Goal: Task Accomplishment & Management: Manage account settings

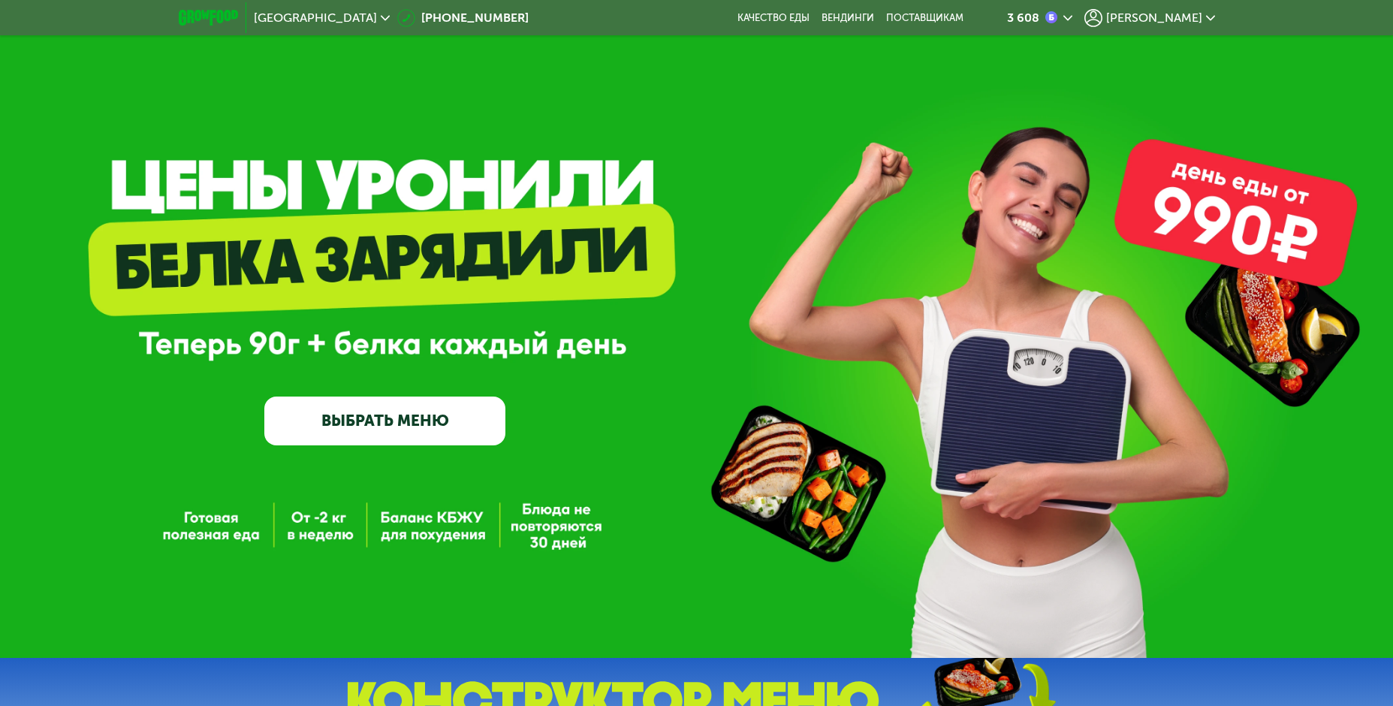
click at [1184, 16] on span "[PERSON_NAME]" at bounding box center [1154, 18] width 96 height 12
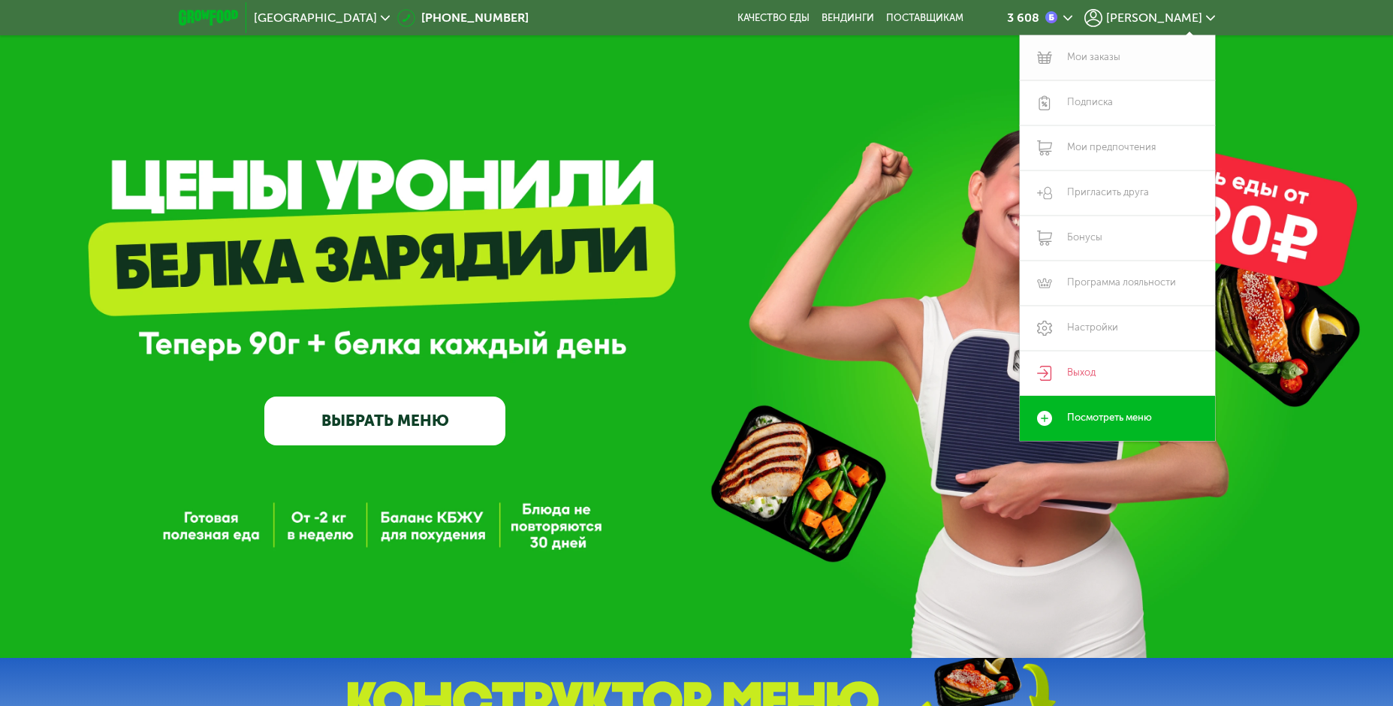
click at [1096, 63] on link "Мои заказы" at bounding box center [1117, 57] width 195 height 45
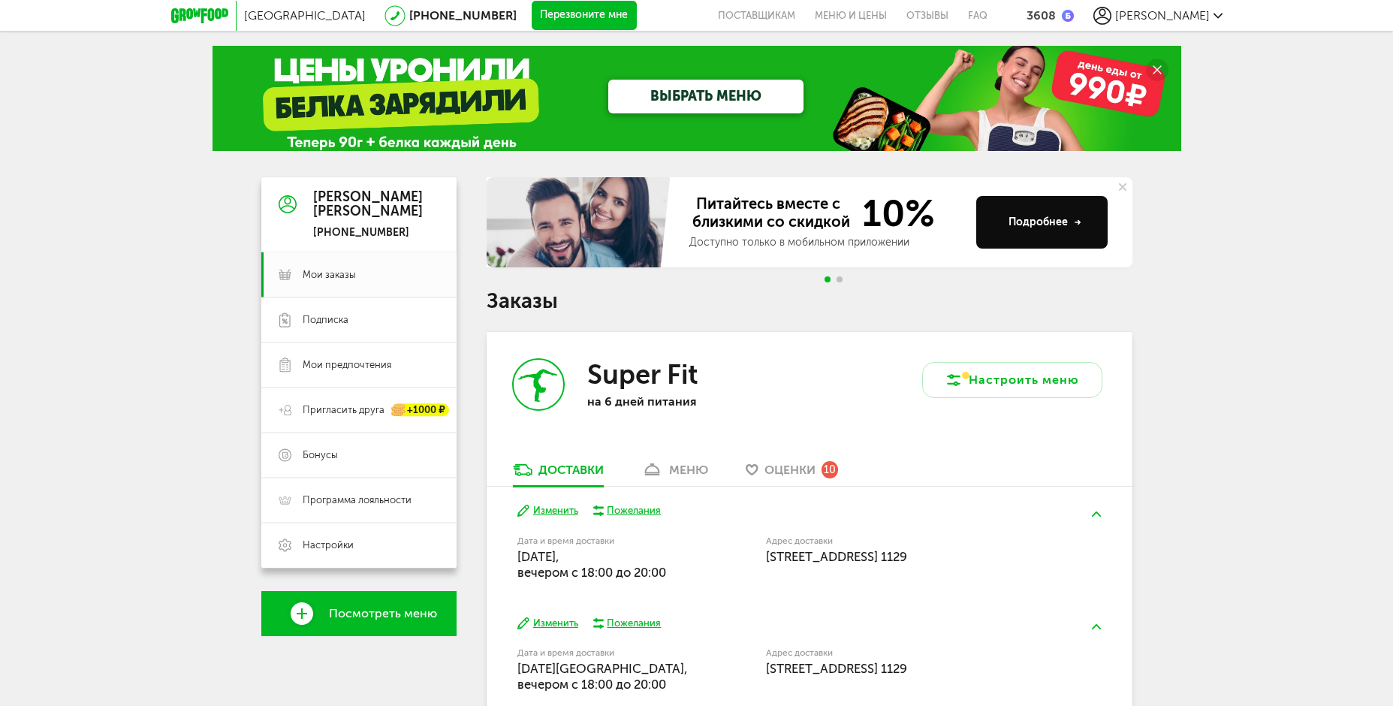
click at [798, 470] on span "Оценки" at bounding box center [790, 470] width 51 height 14
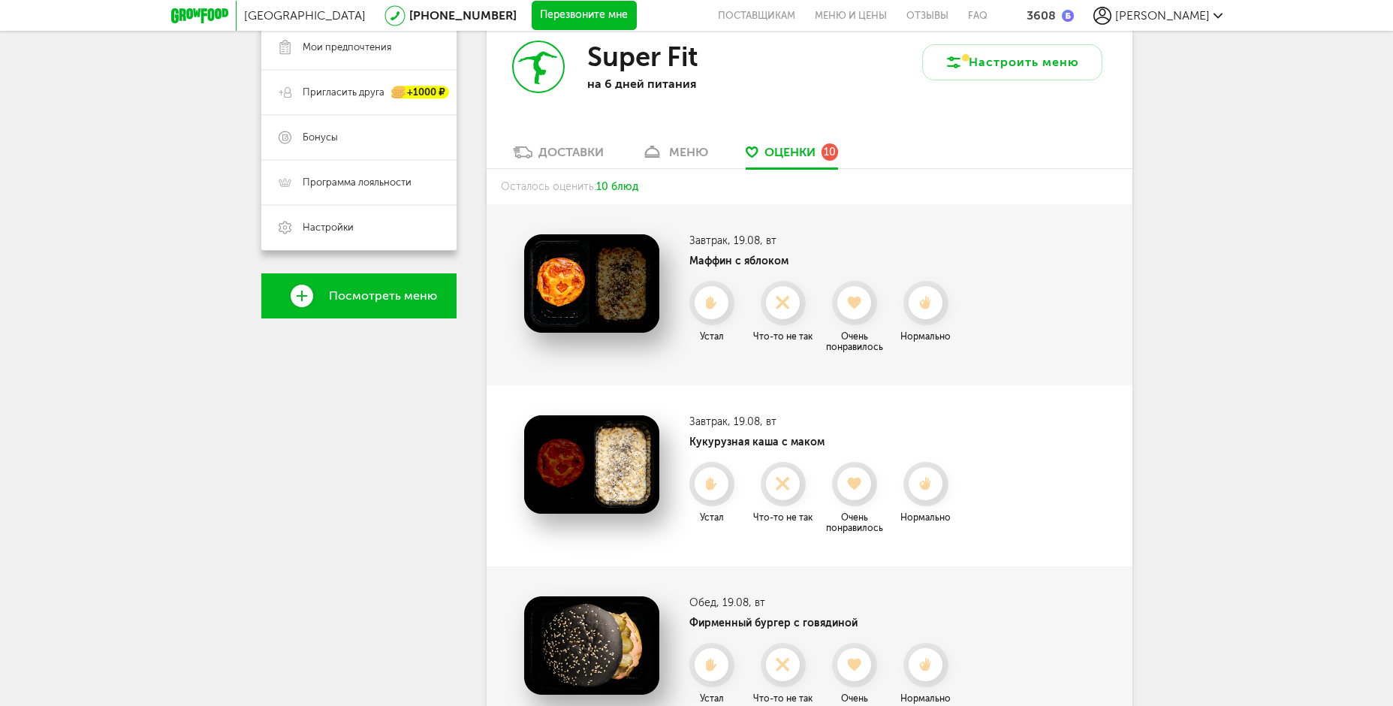
scroll to position [293, 0]
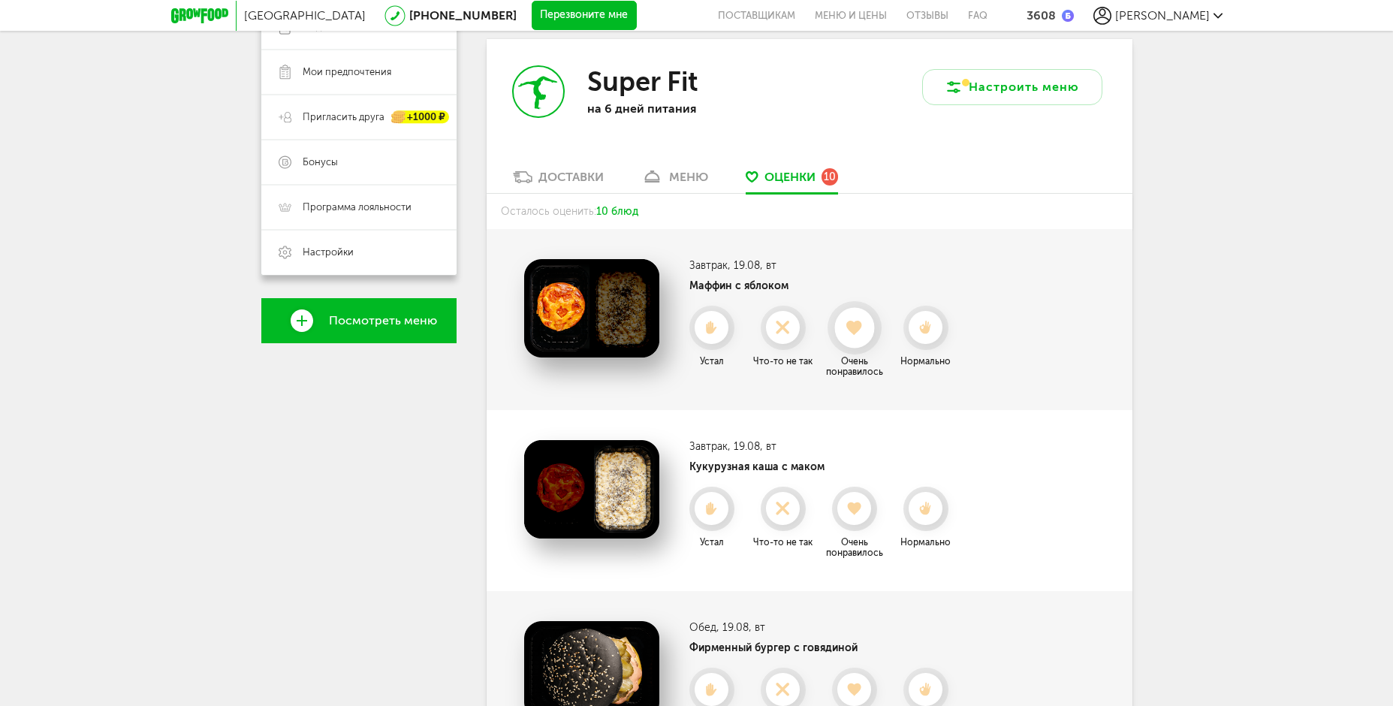
click at [853, 339] on div at bounding box center [854, 328] width 40 height 40
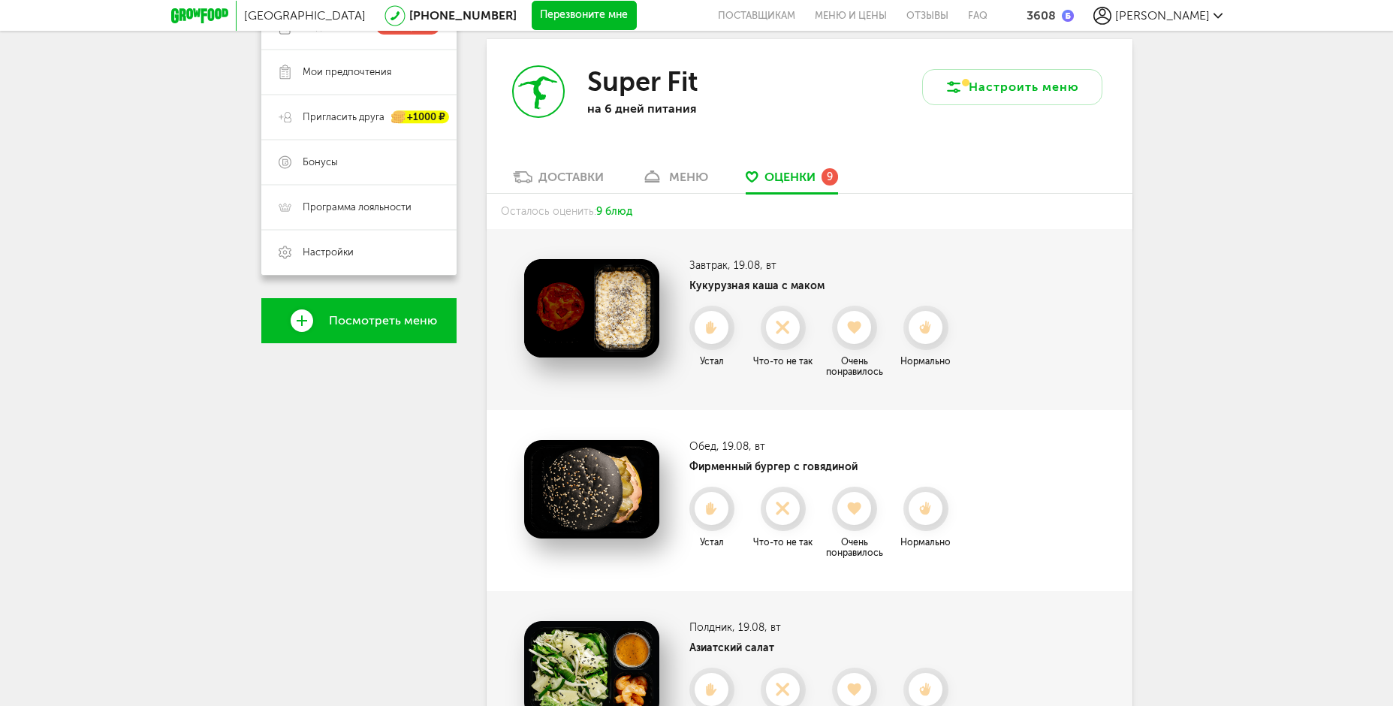
click at [853, 339] on div at bounding box center [853, 327] width 33 height 33
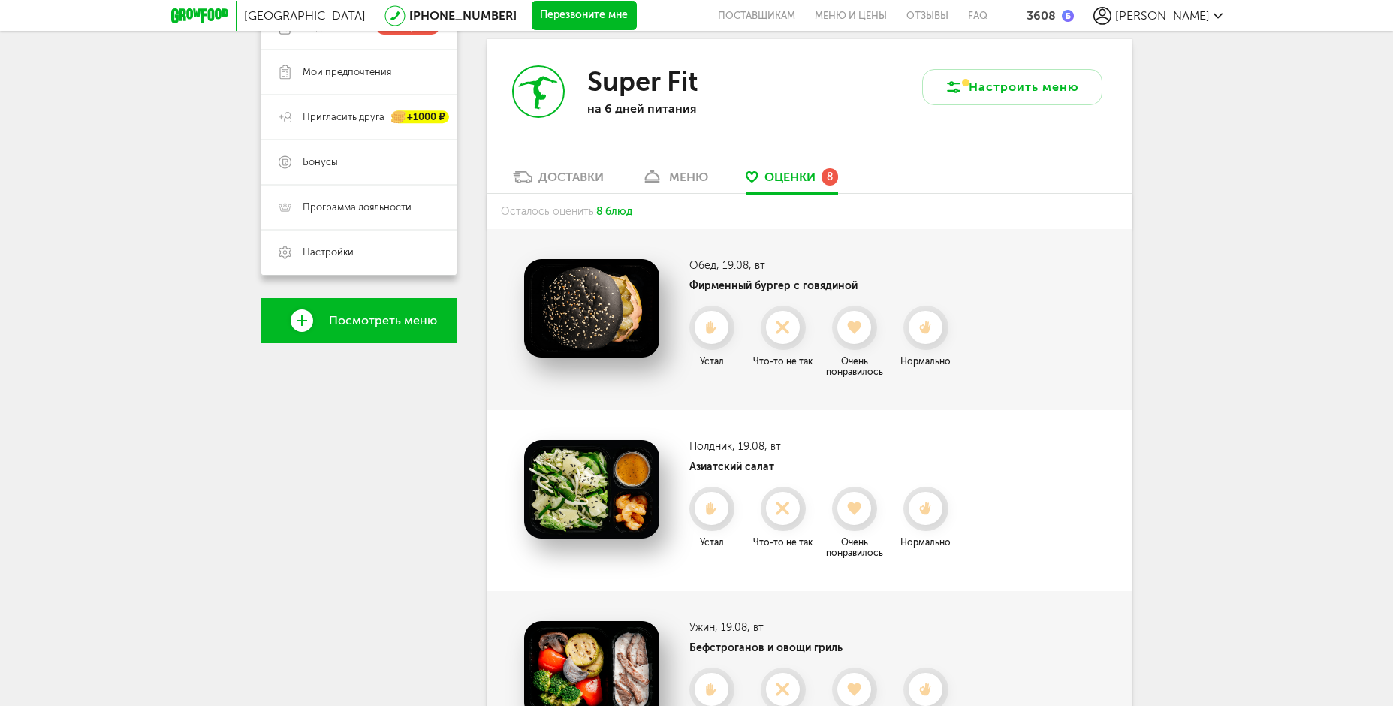
click at [853, 339] on div at bounding box center [853, 327] width 33 height 33
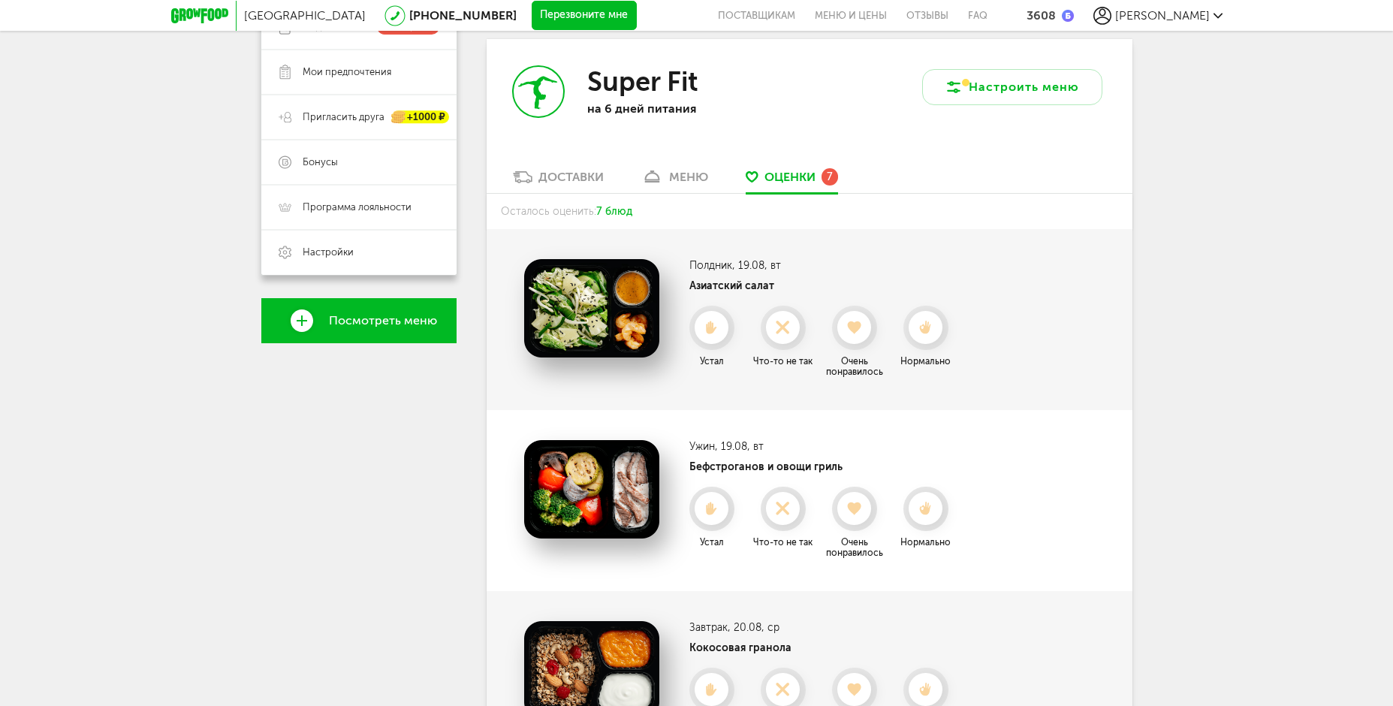
click at [853, 339] on div at bounding box center [853, 327] width 33 height 33
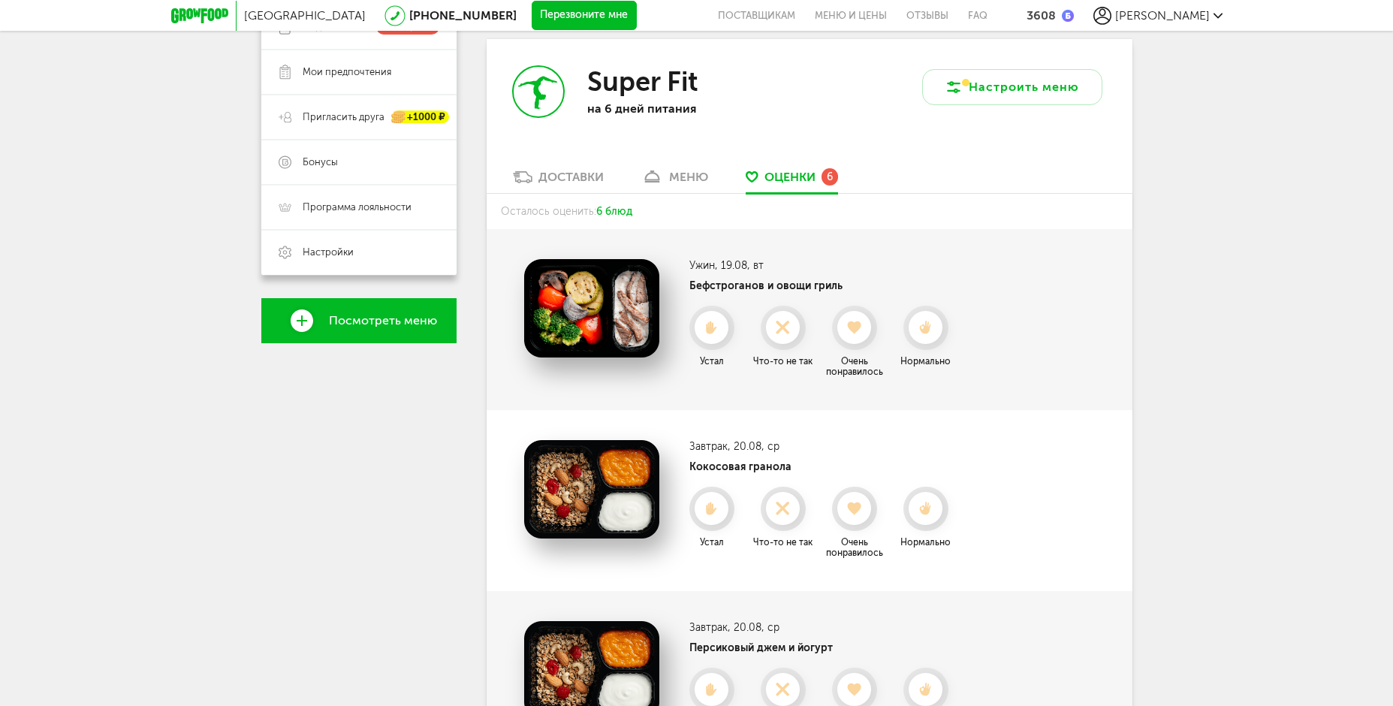
click at [853, 339] on div at bounding box center [853, 327] width 33 height 33
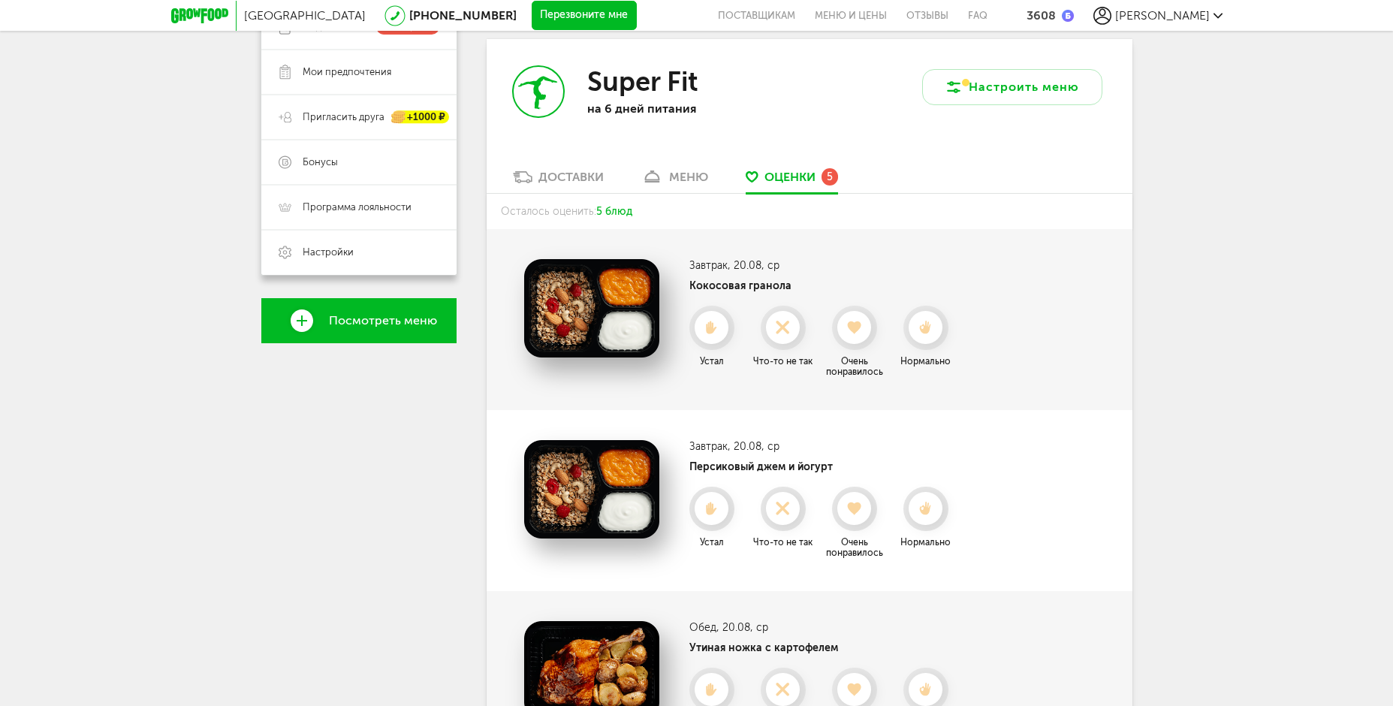
click at [853, 339] on div at bounding box center [853, 327] width 33 height 33
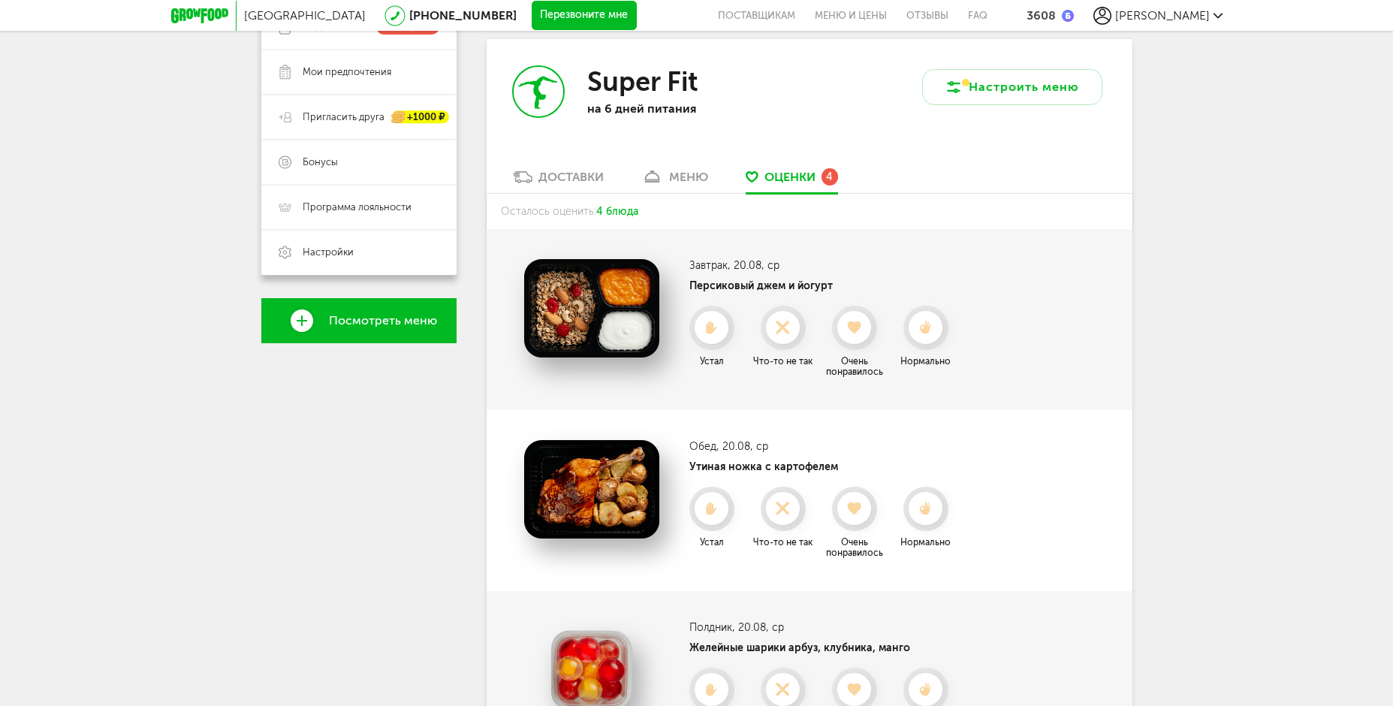
click at [853, 339] on div at bounding box center [853, 327] width 33 height 33
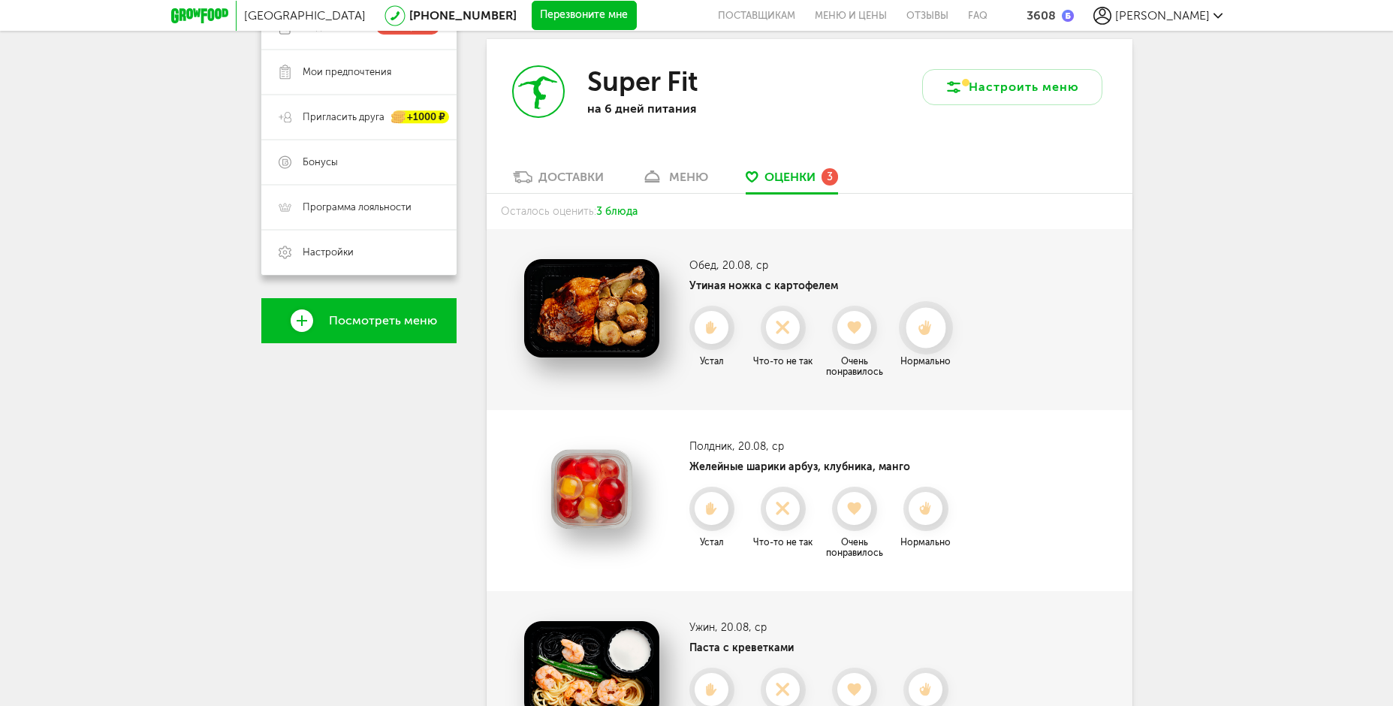
click at [914, 331] on icon at bounding box center [926, 328] width 40 height 17
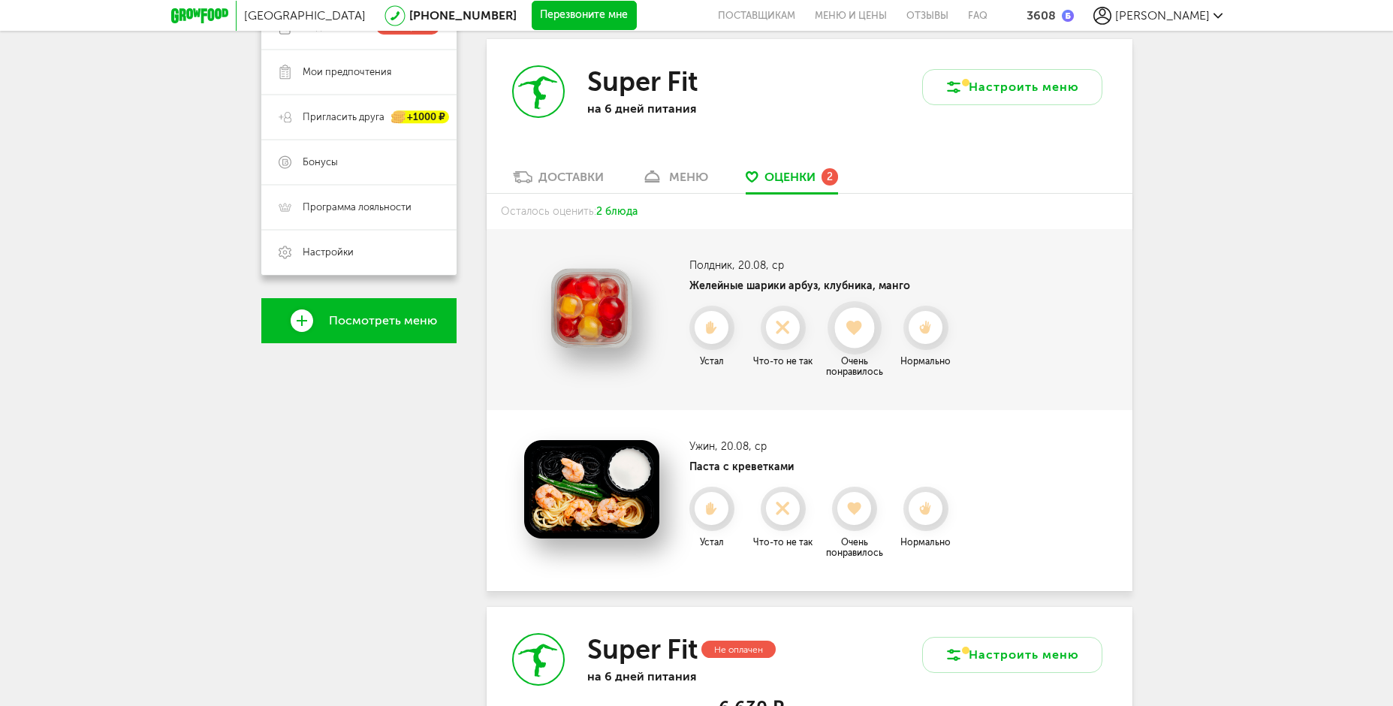
click at [860, 337] on div at bounding box center [854, 328] width 40 height 40
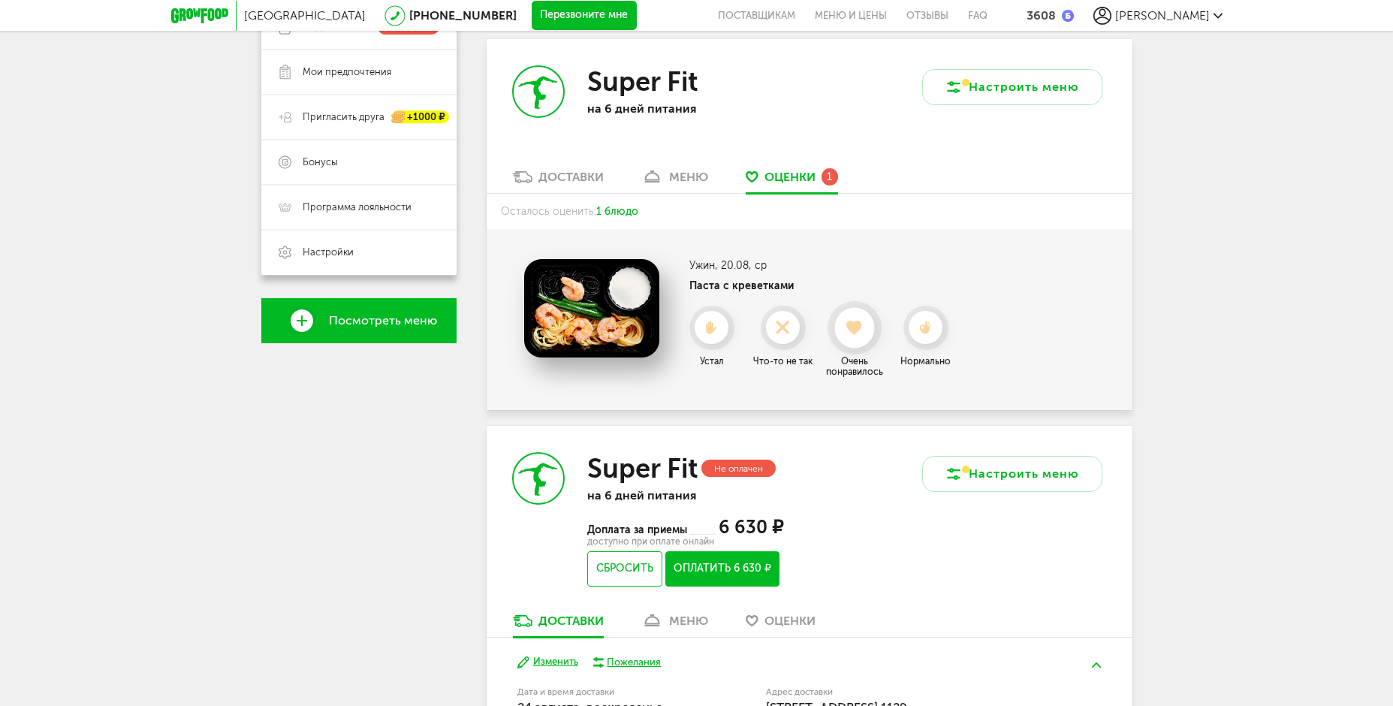
click at [855, 337] on div at bounding box center [854, 328] width 40 height 40
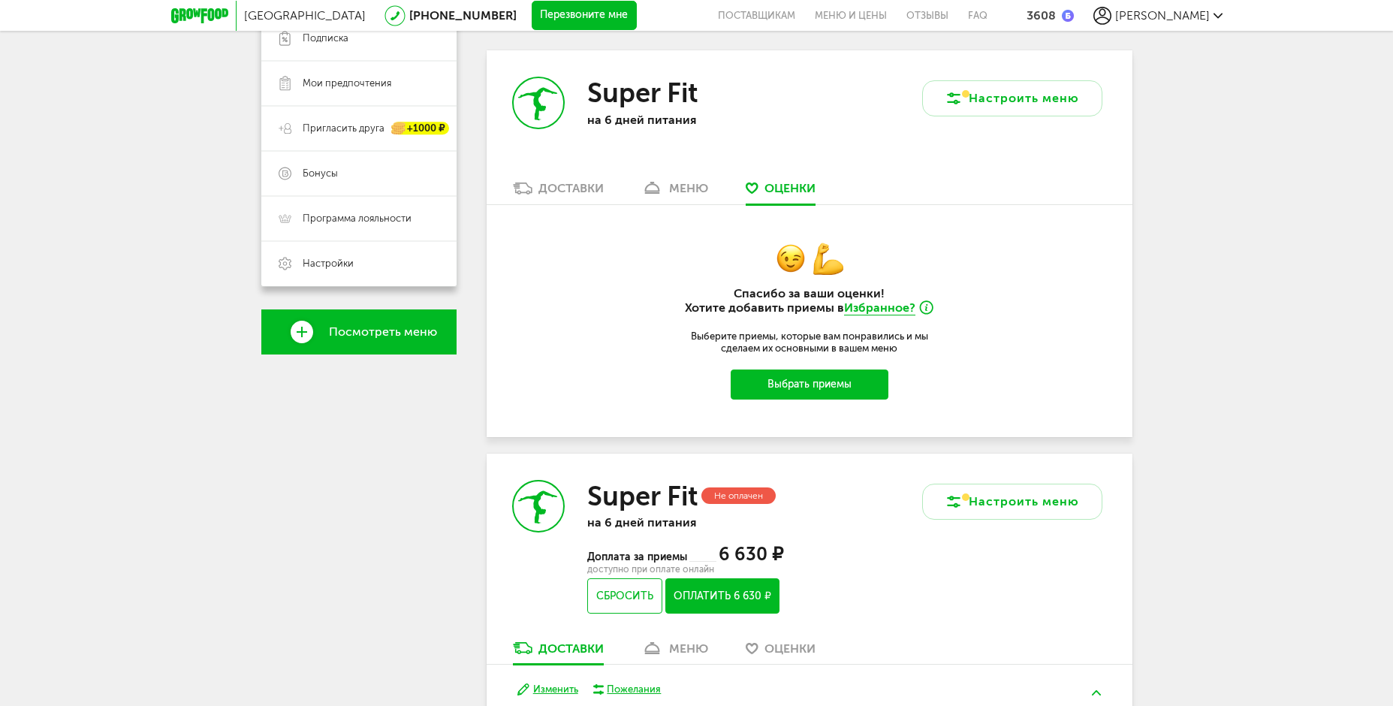
scroll to position [278, 0]
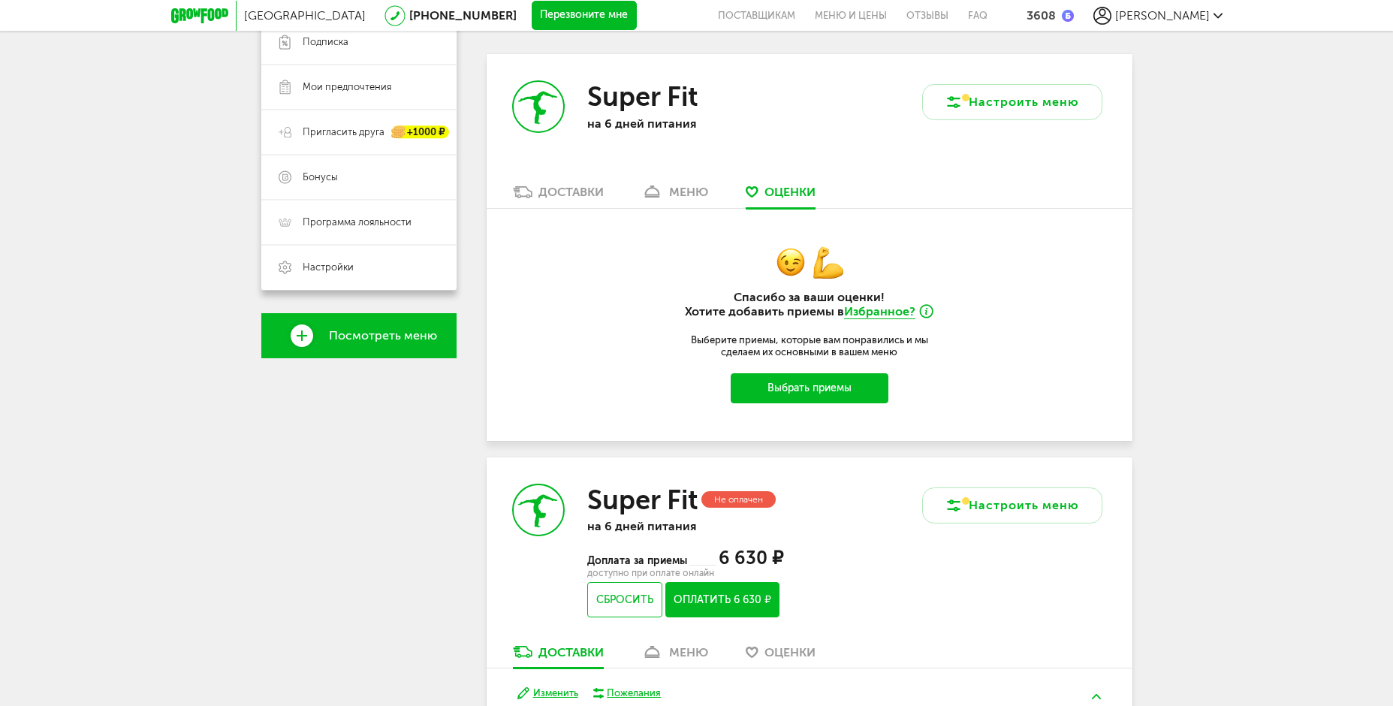
click at [697, 186] on div "меню" at bounding box center [688, 192] width 39 height 14
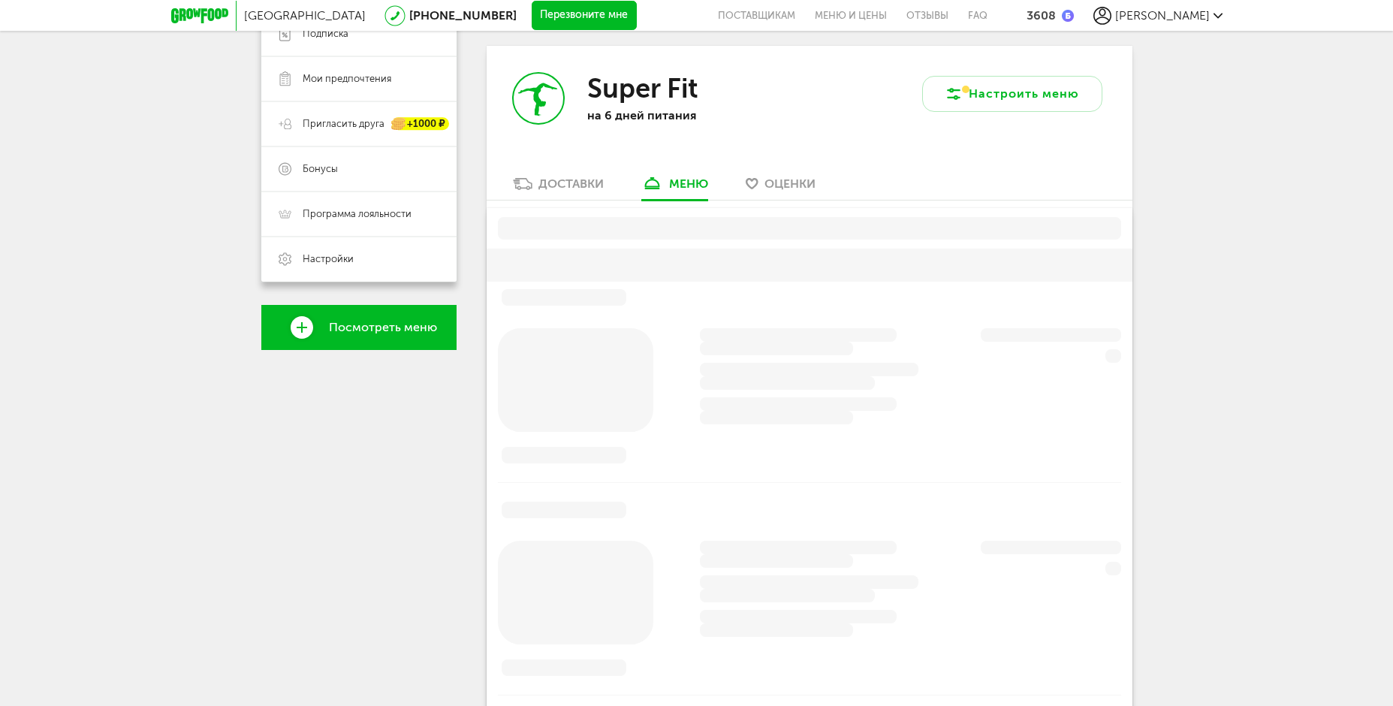
scroll to position [294, 0]
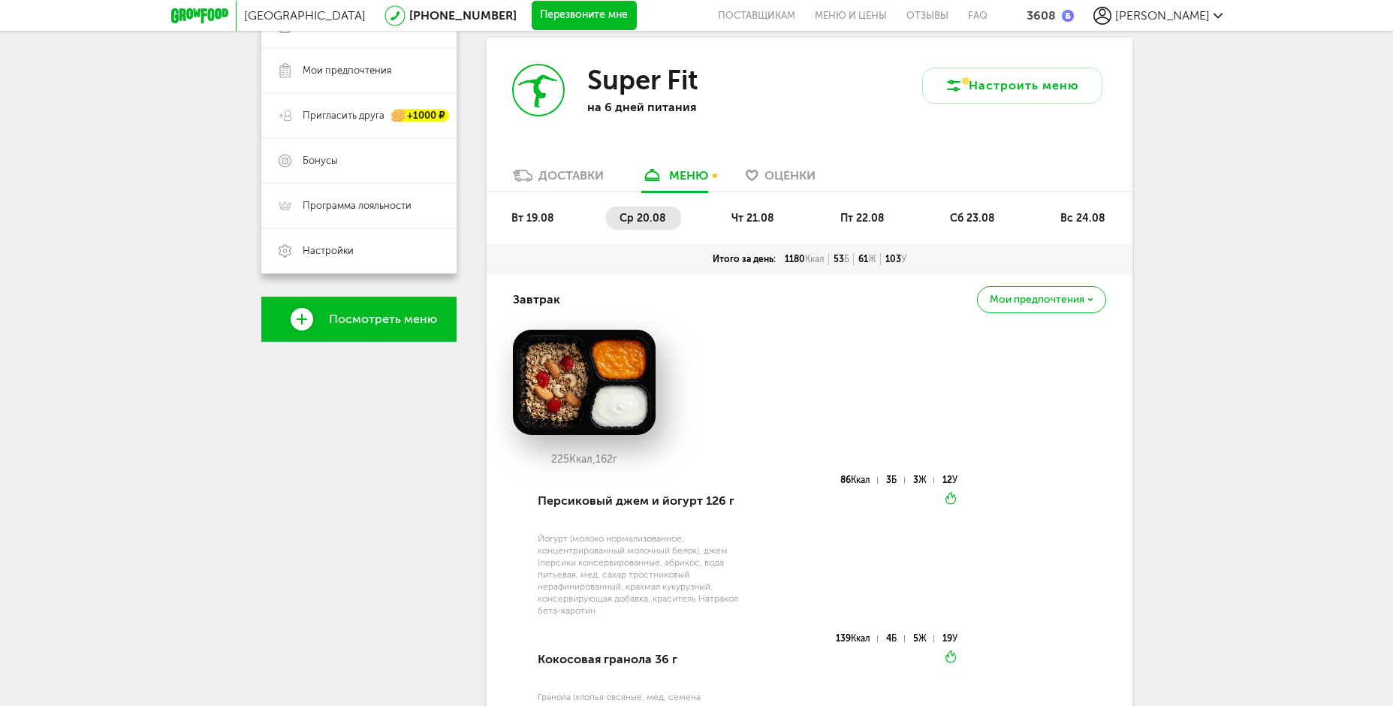
click at [751, 223] on span "чт 21.08" at bounding box center [753, 218] width 43 height 13
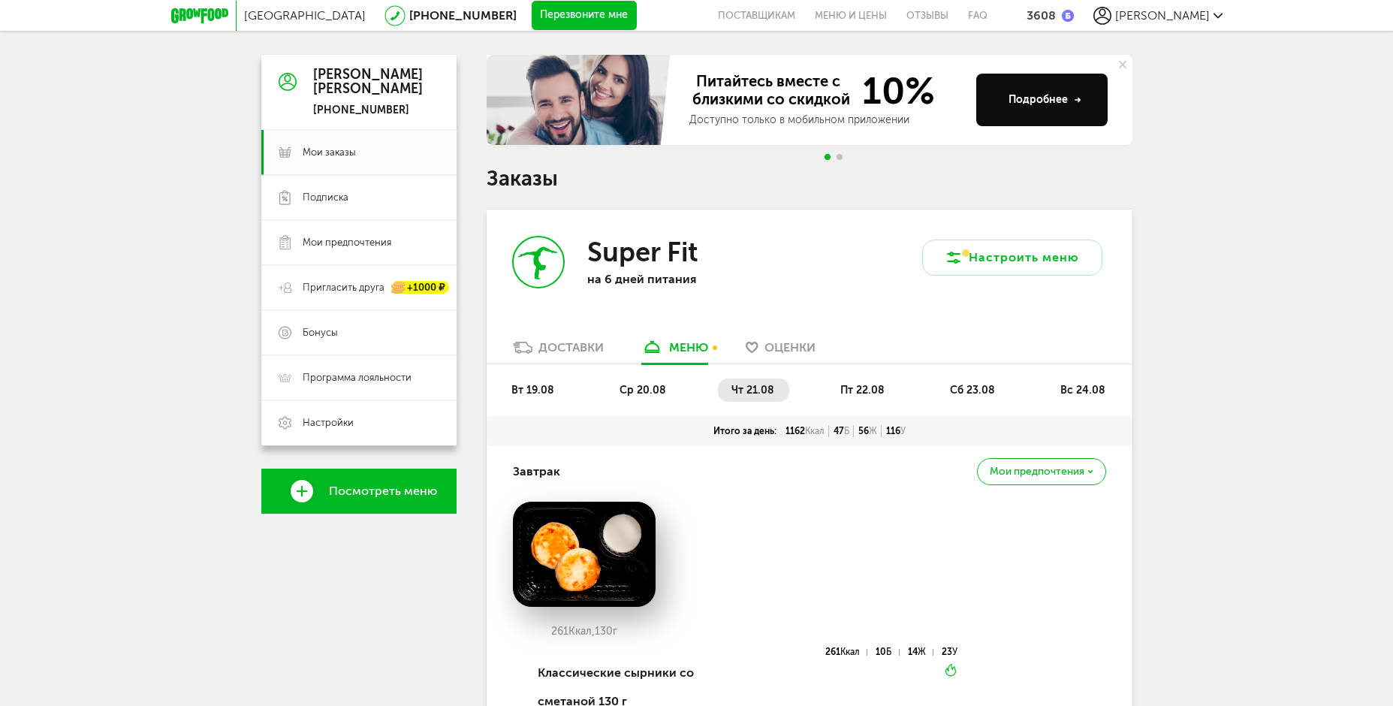
scroll to position [69, 0]
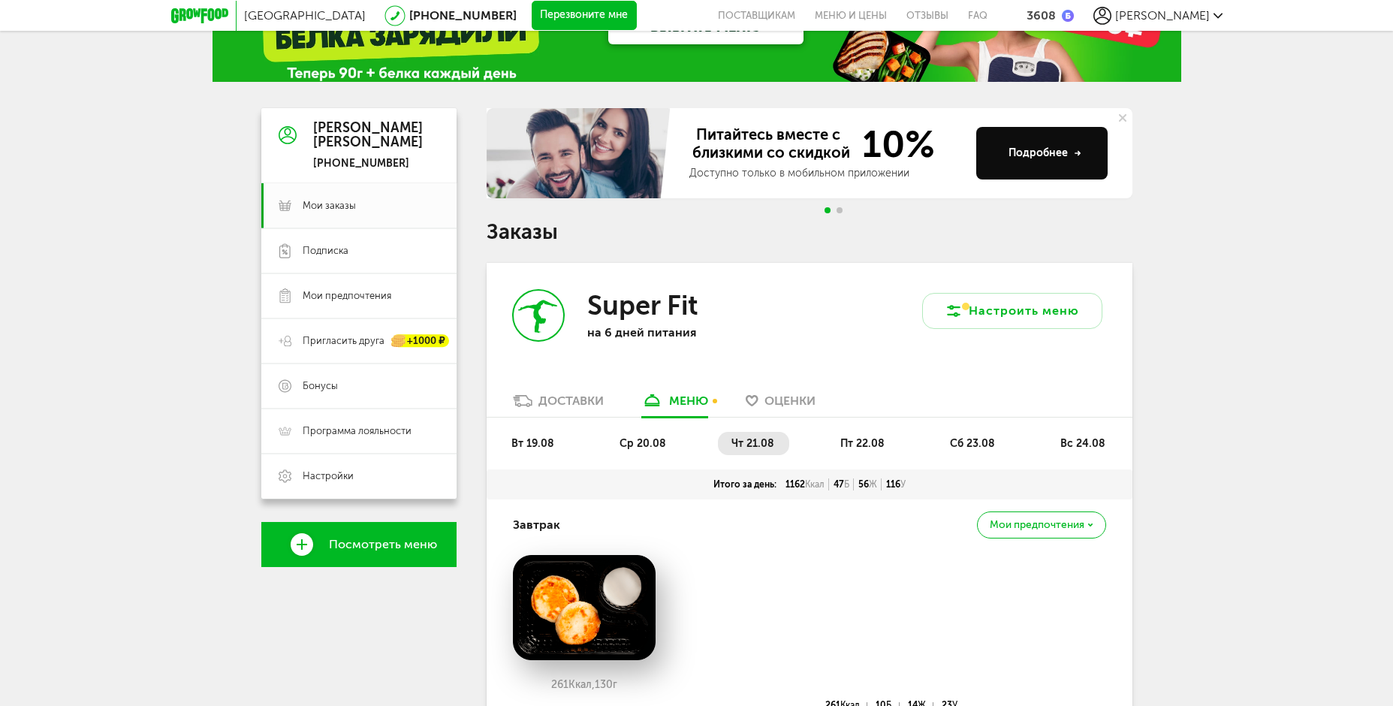
click at [862, 436] on li "пт 22.08" at bounding box center [863, 443] width 73 height 23
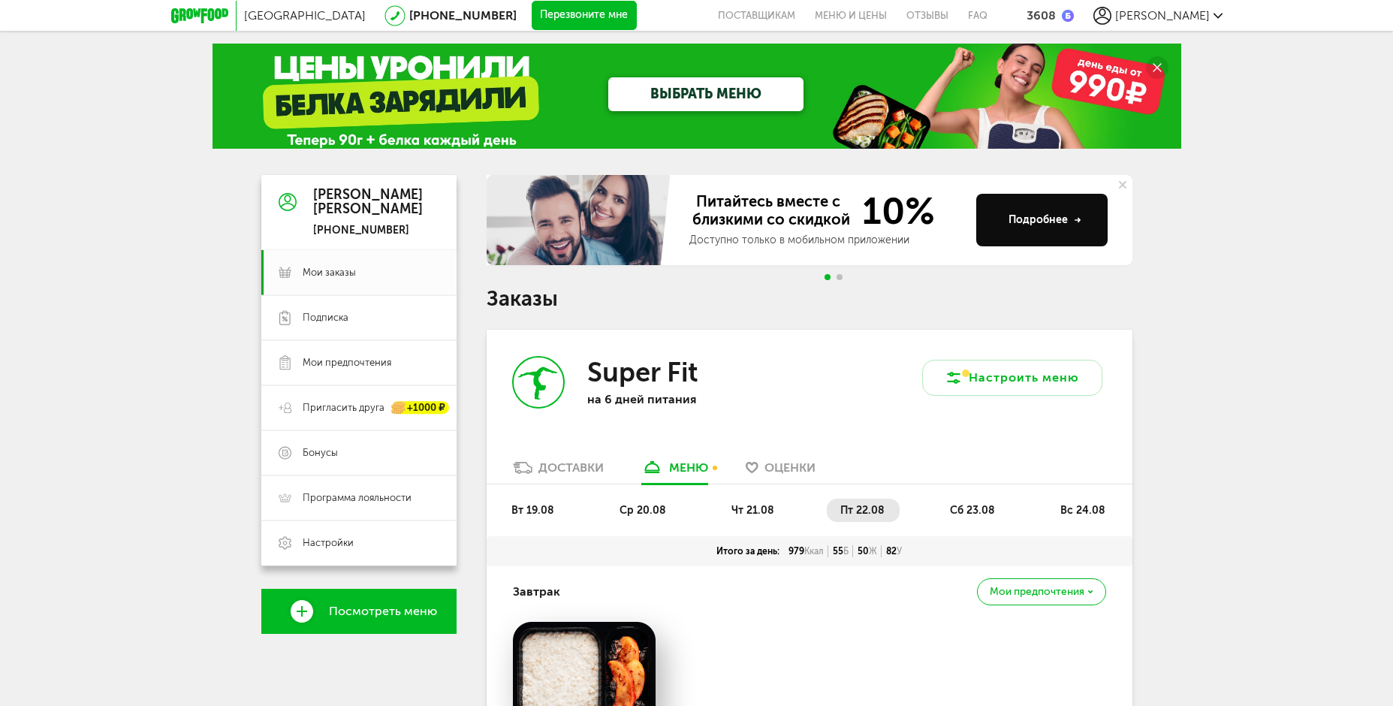
scroll to position [0, 0]
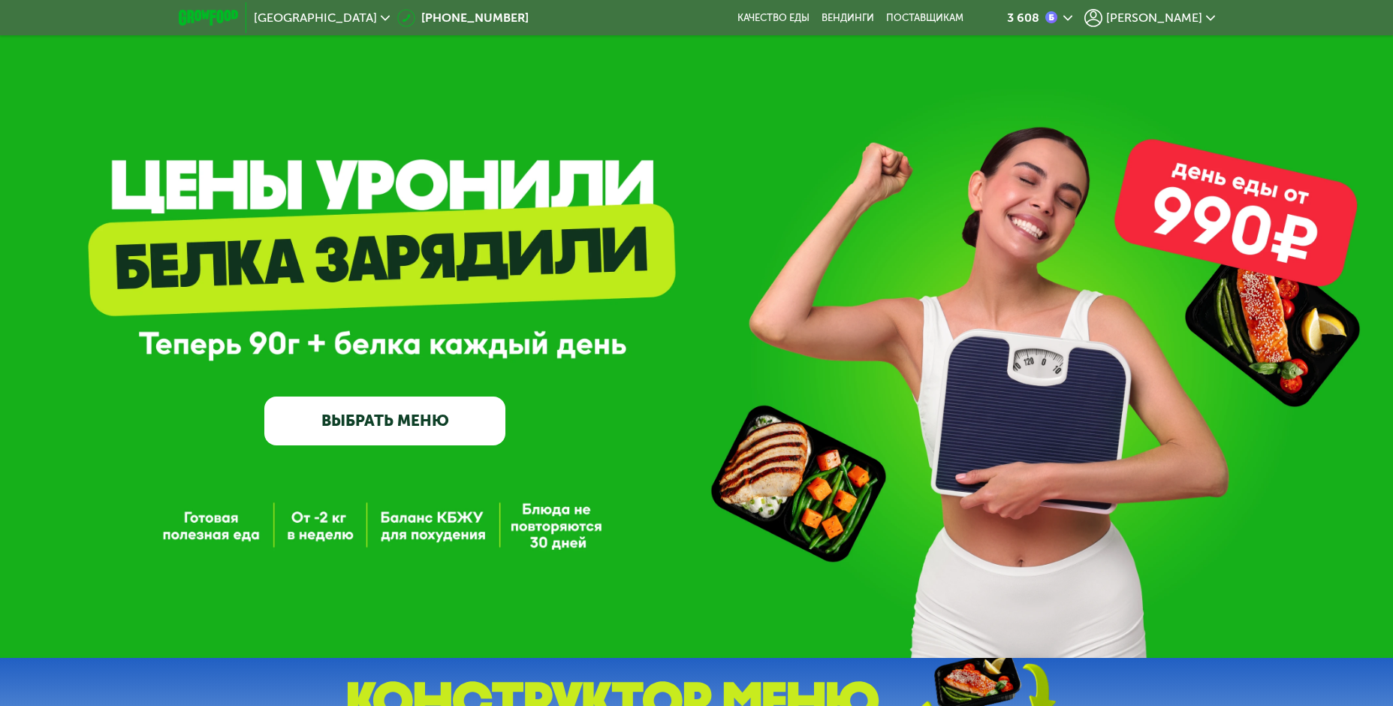
click at [1195, 17] on span "[PERSON_NAME]" at bounding box center [1154, 18] width 96 height 12
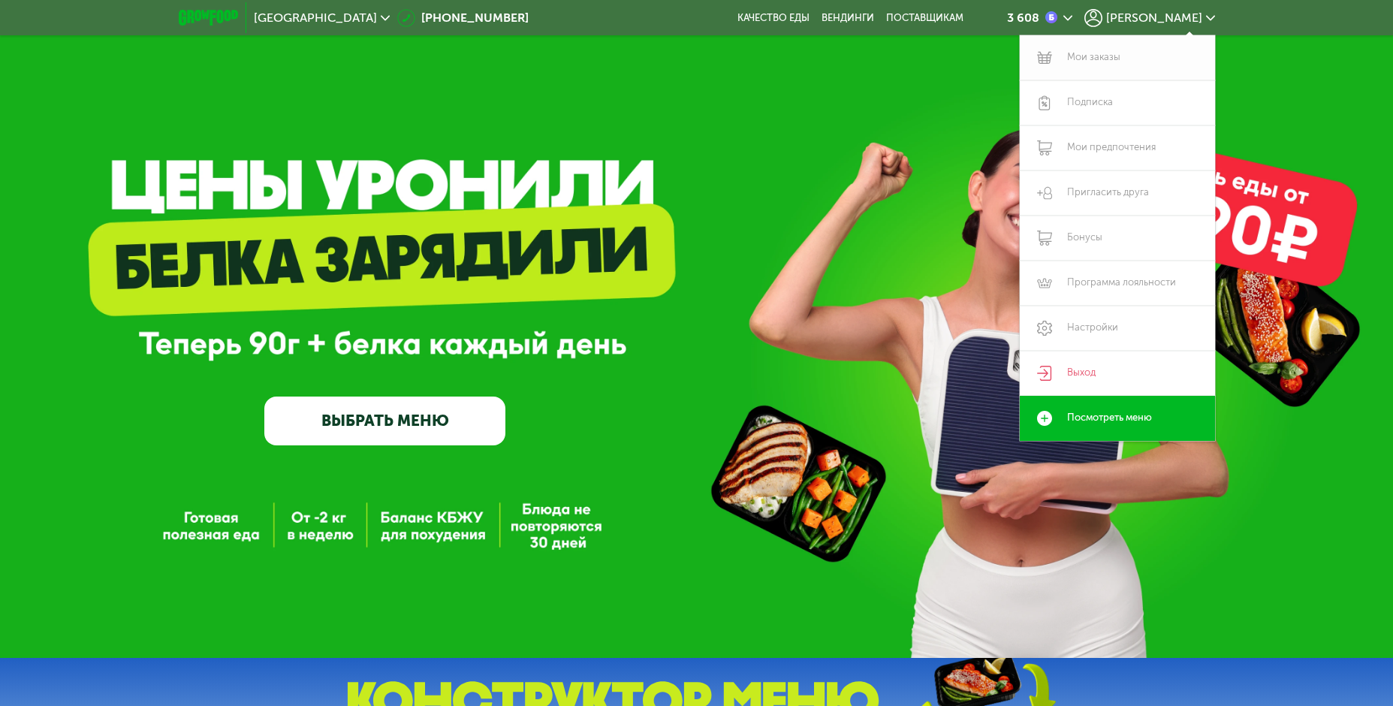
click at [1130, 57] on link "Мои заказы" at bounding box center [1117, 57] width 195 height 45
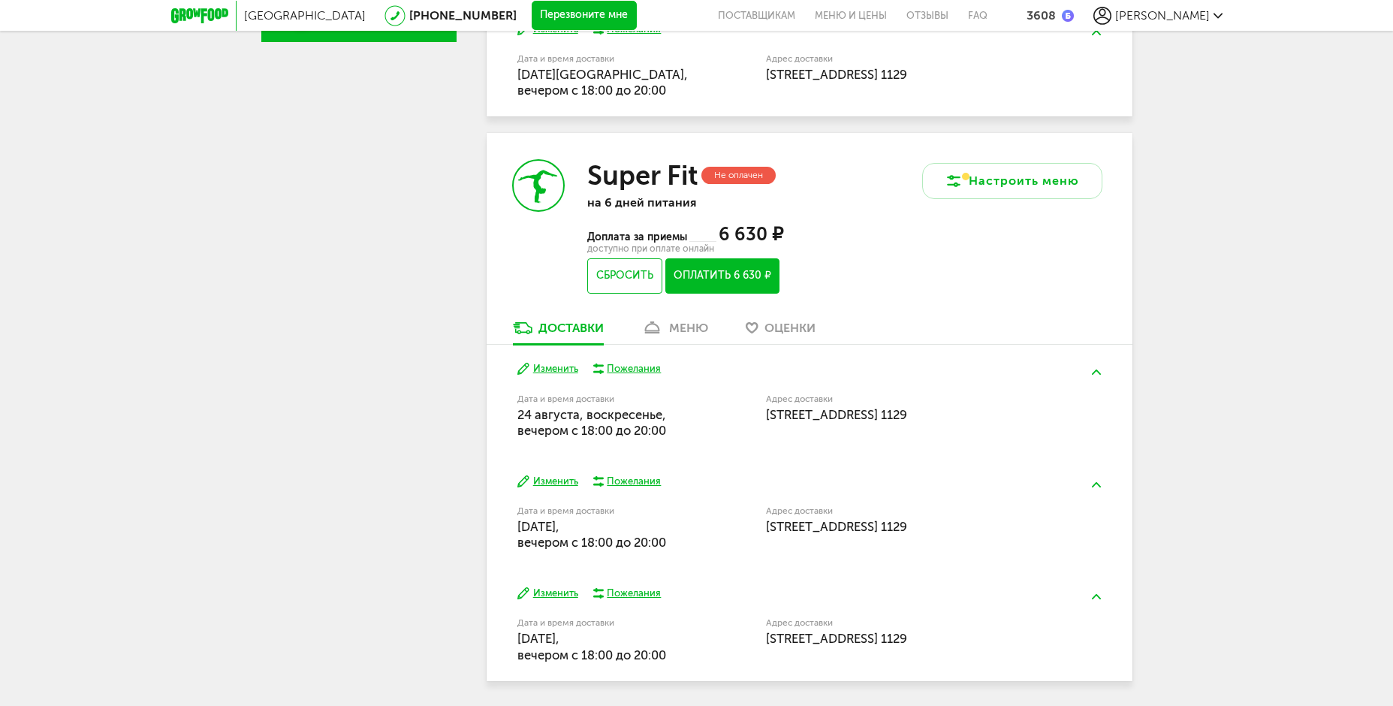
scroll to position [645, 0]
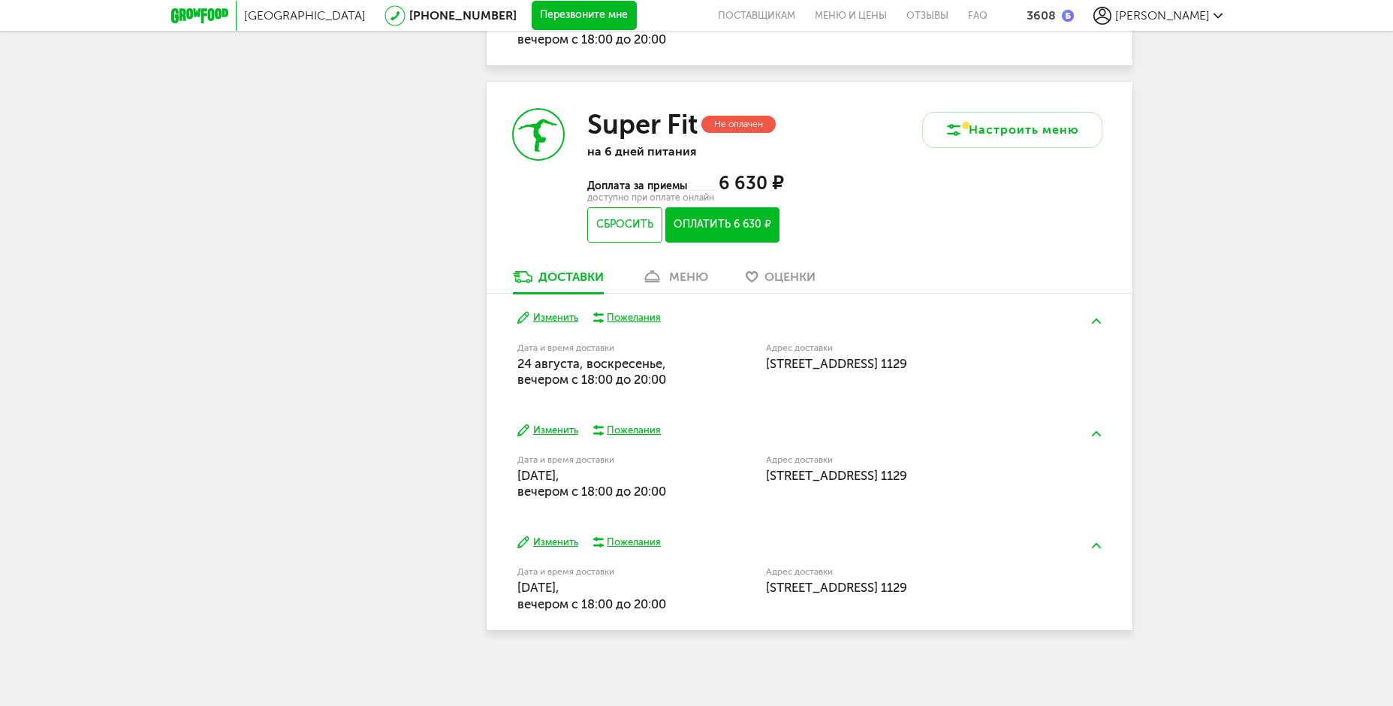
click at [682, 273] on div "меню" at bounding box center [688, 277] width 39 height 14
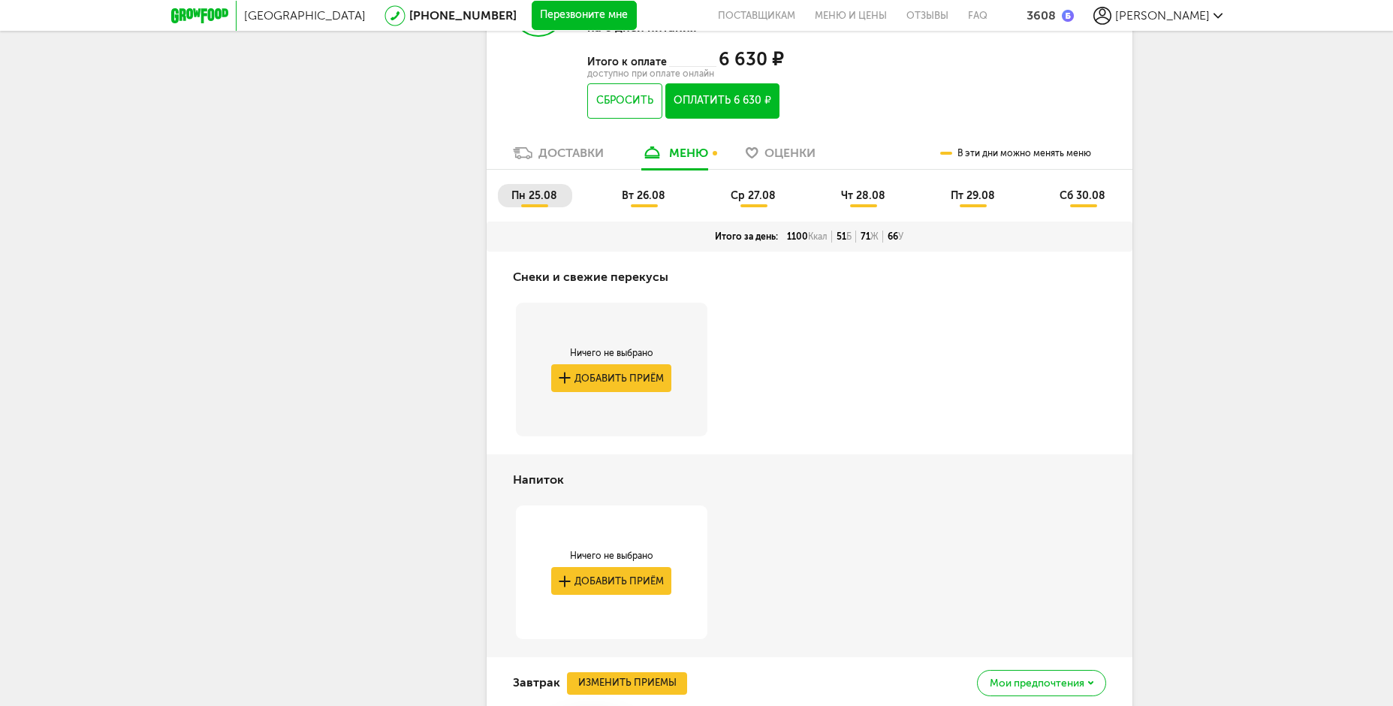
scroll to position [764, 0]
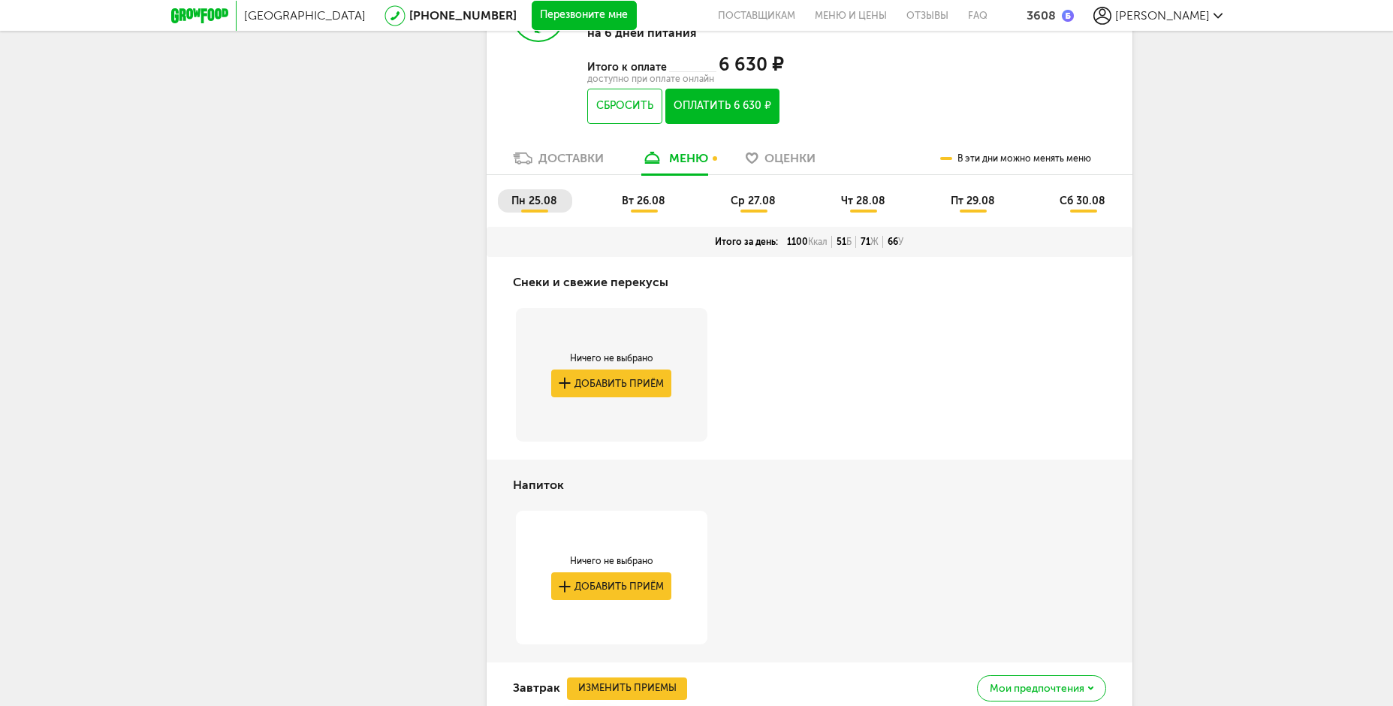
click at [660, 203] on span "вт 26.08" at bounding box center [644, 201] width 44 height 13
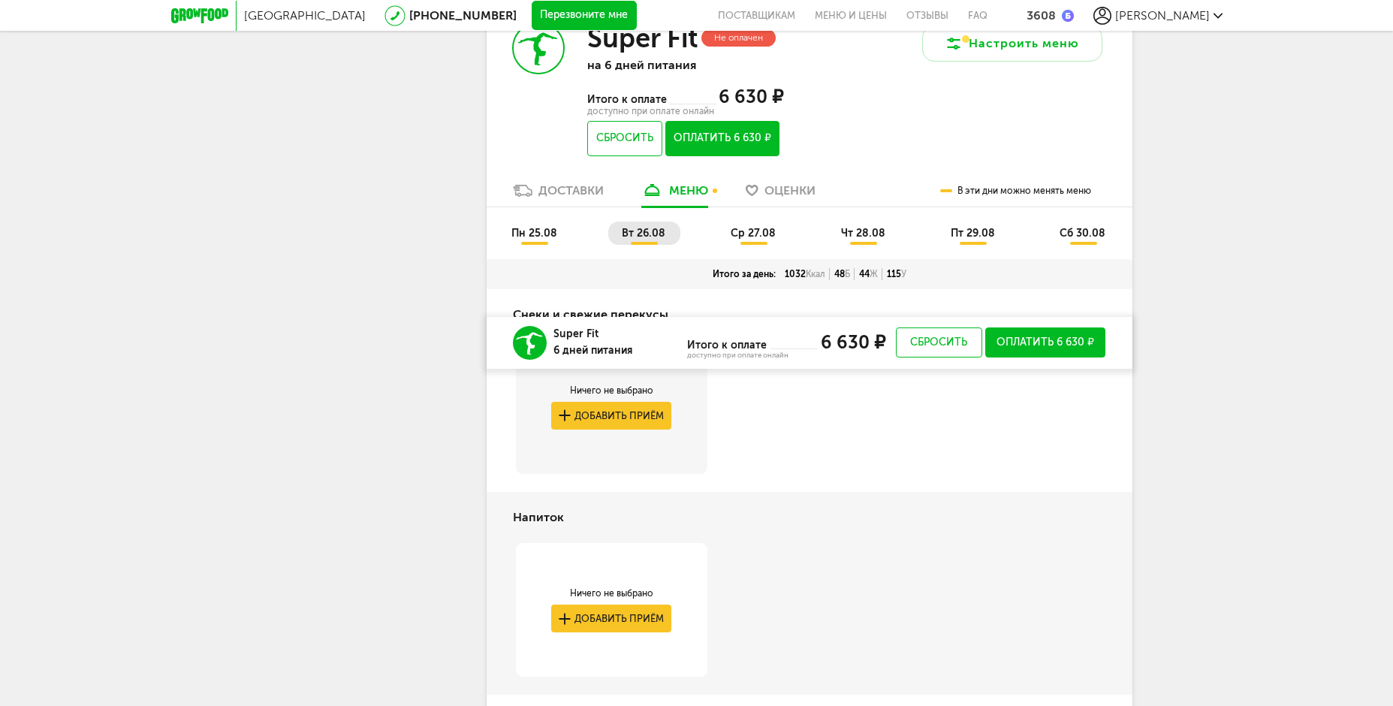
scroll to position [705, 0]
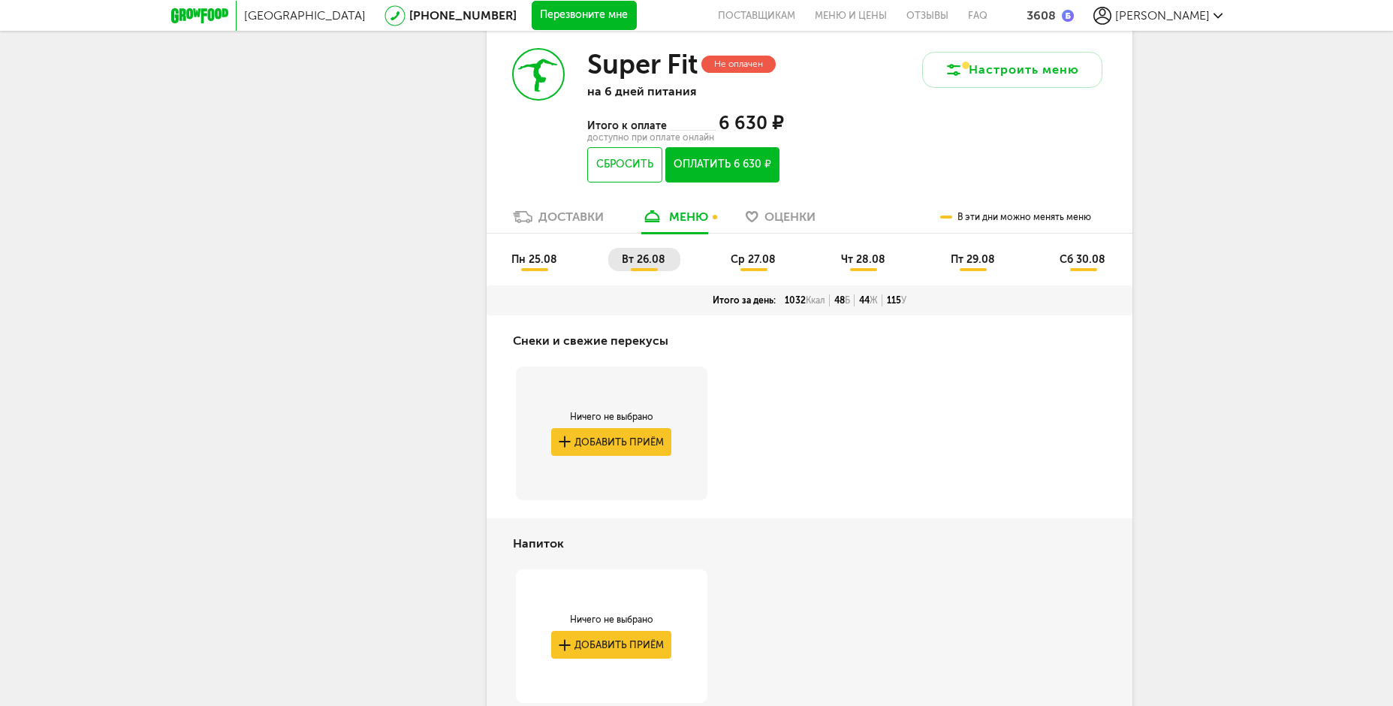
click at [753, 262] on span "ср 27.08" at bounding box center [753, 259] width 45 height 13
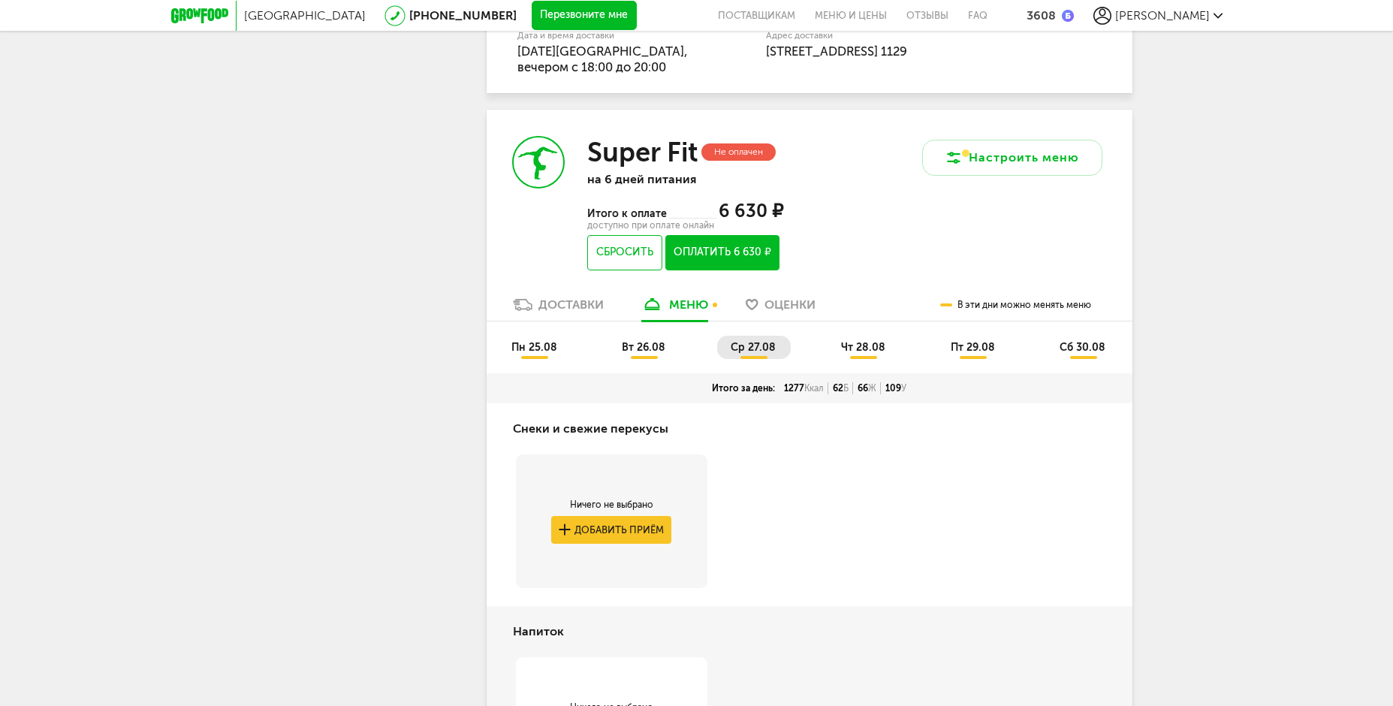
scroll to position [480, 0]
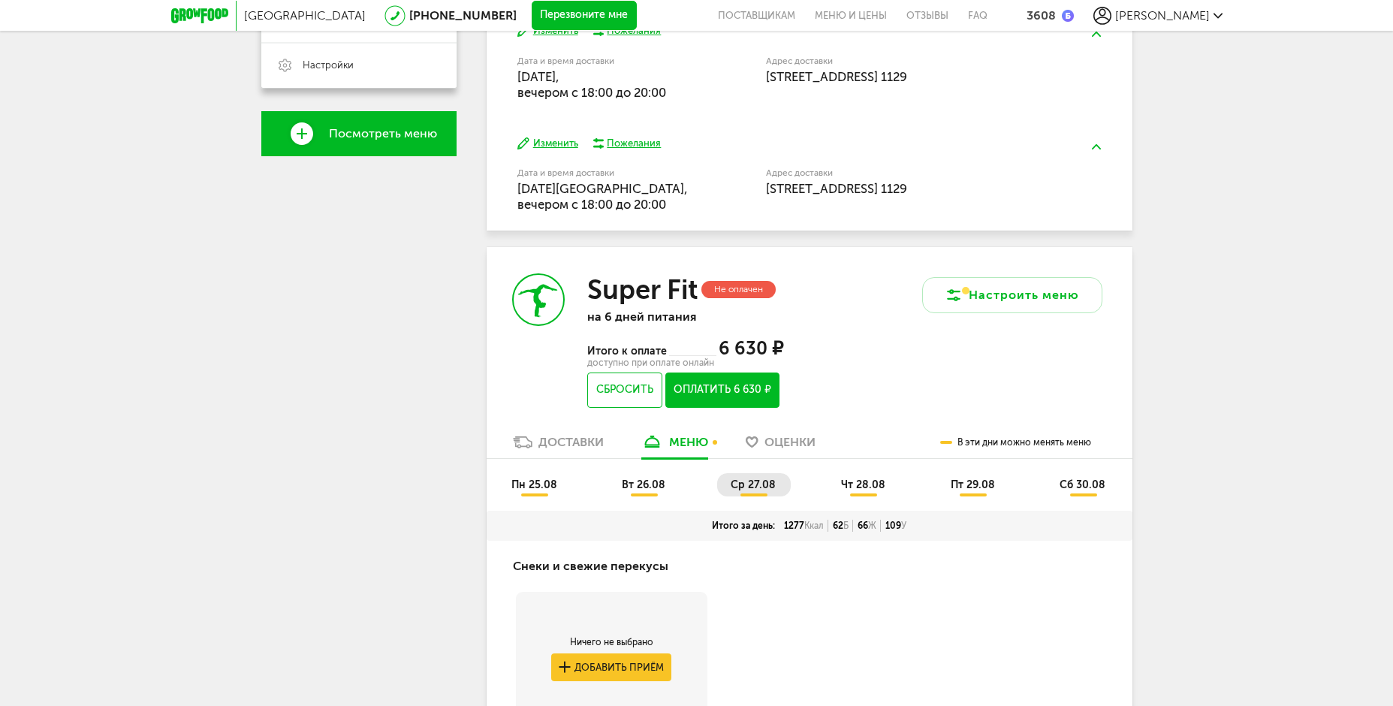
click at [855, 483] on span "чт 28.08" at bounding box center [863, 484] width 44 height 13
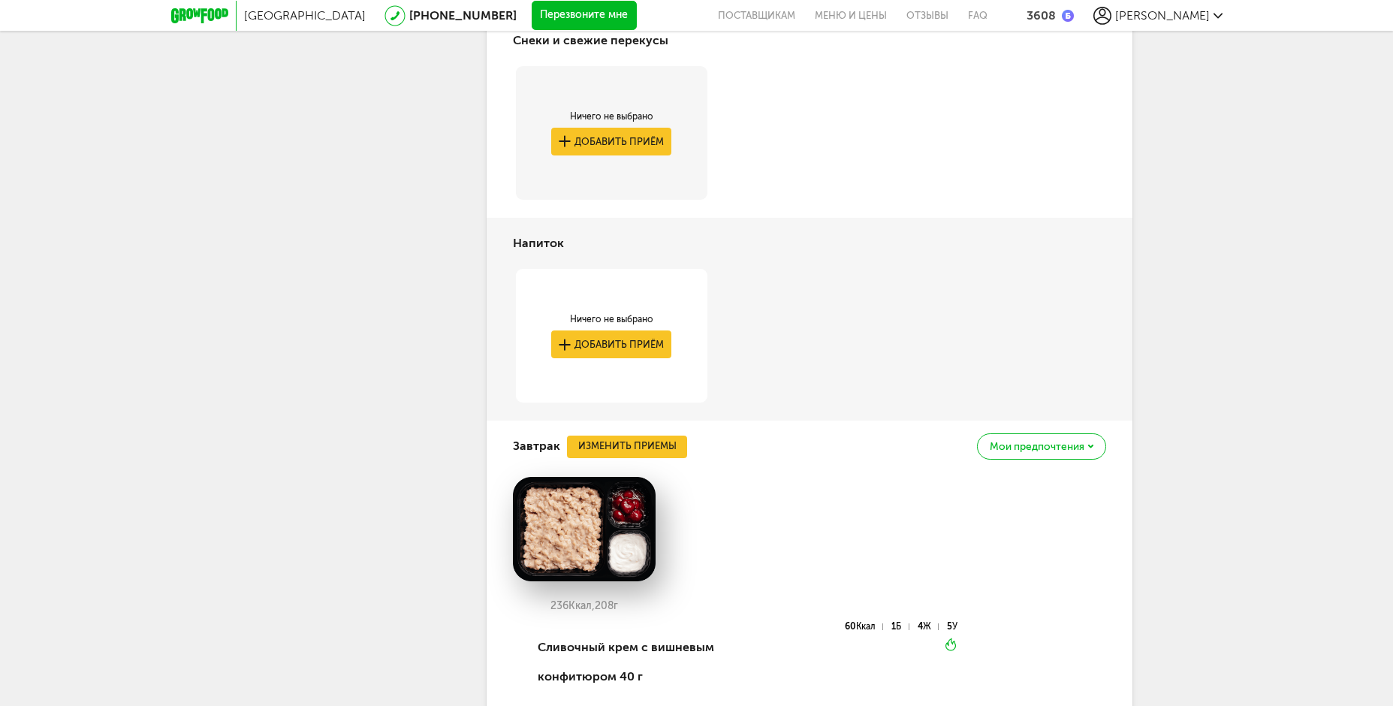
scroll to position [705, 0]
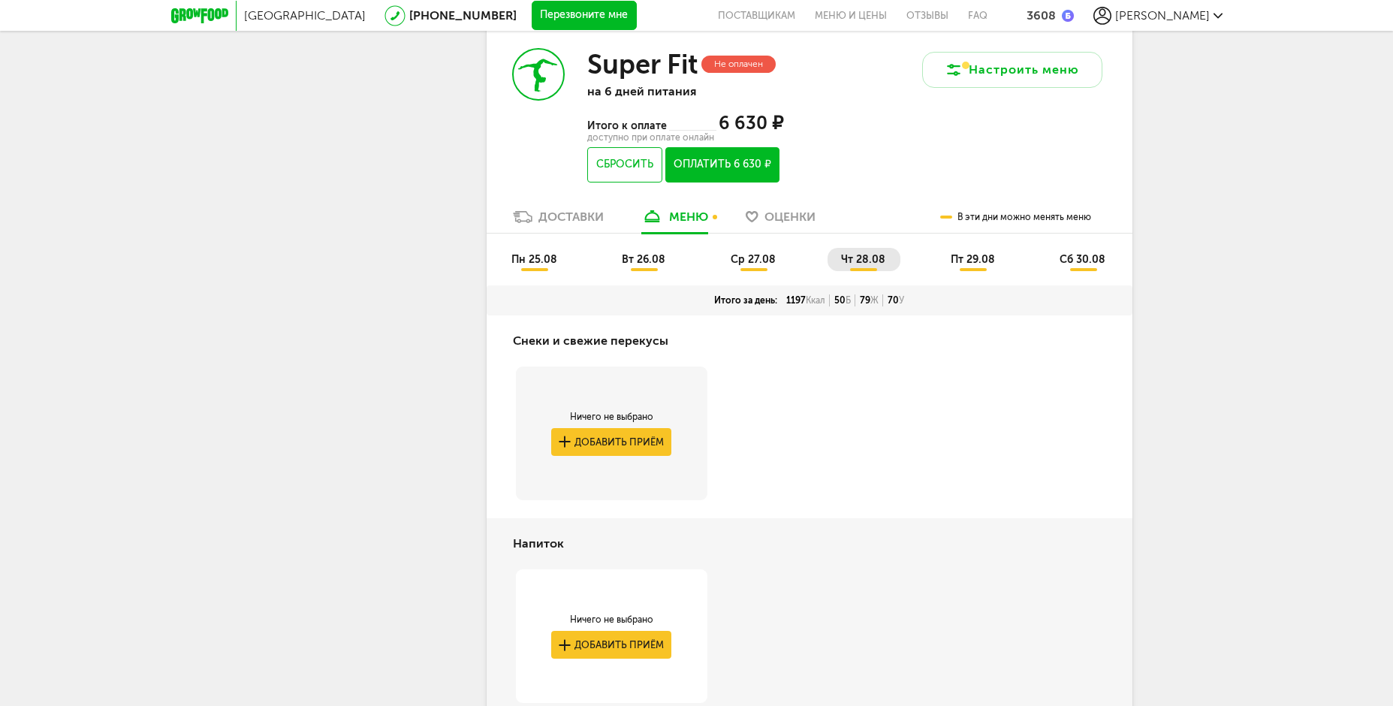
click at [973, 261] on span "пт 29.08" at bounding box center [973, 259] width 44 height 13
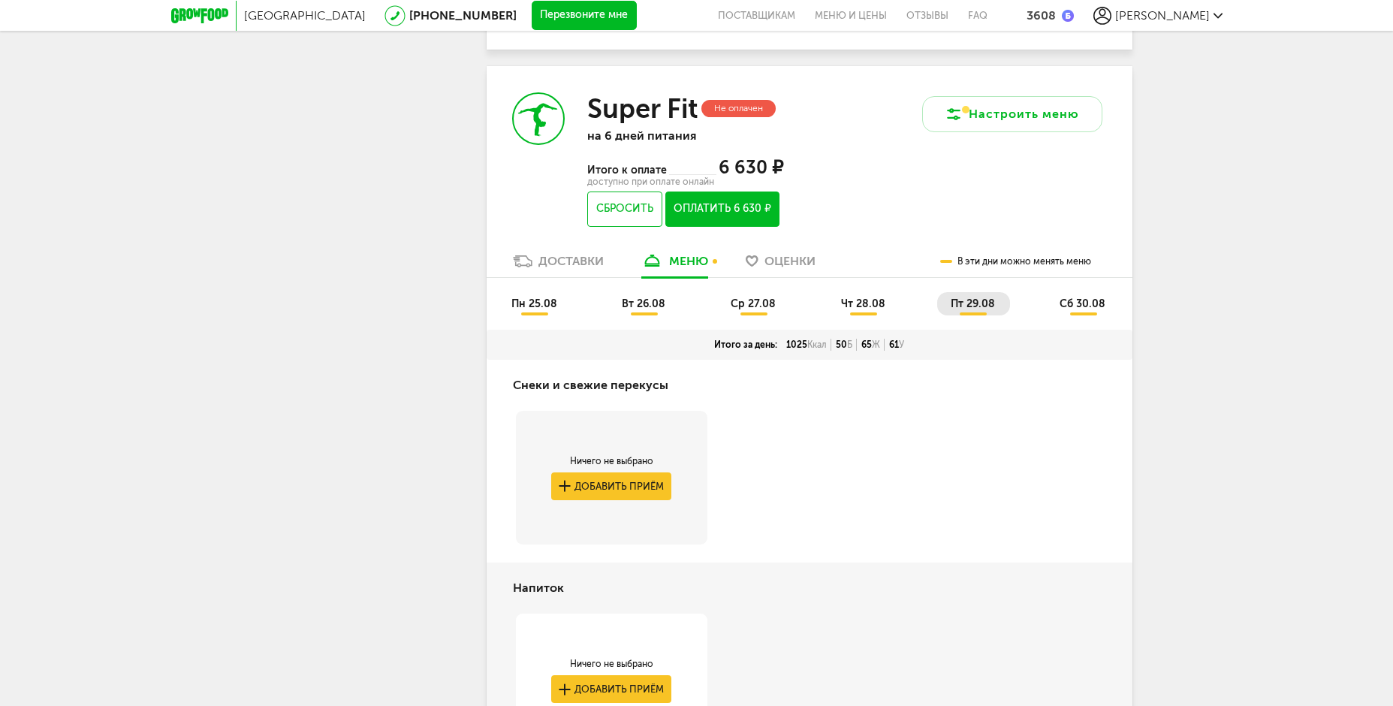
scroll to position [555, 0]
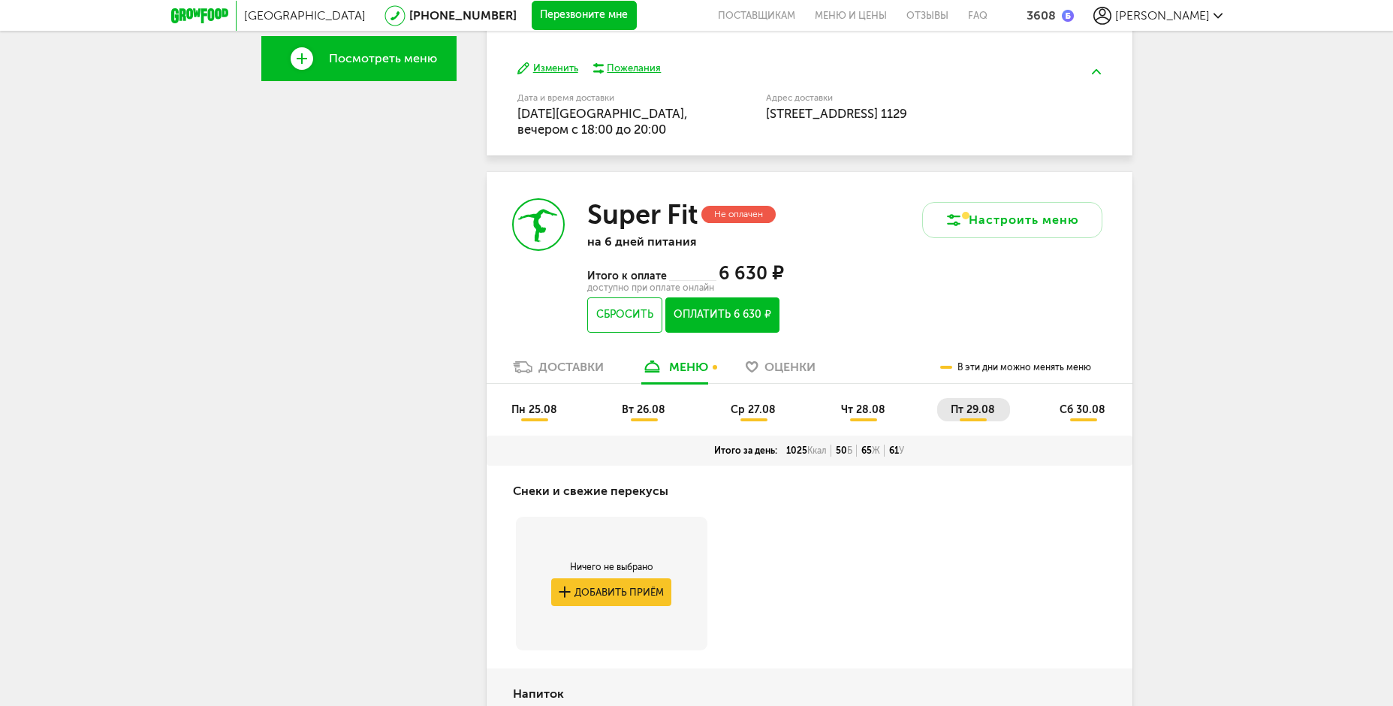
click at [1082, 404] on span "сб 30.08" at bounding box center [1083, 409] width 46 height 13
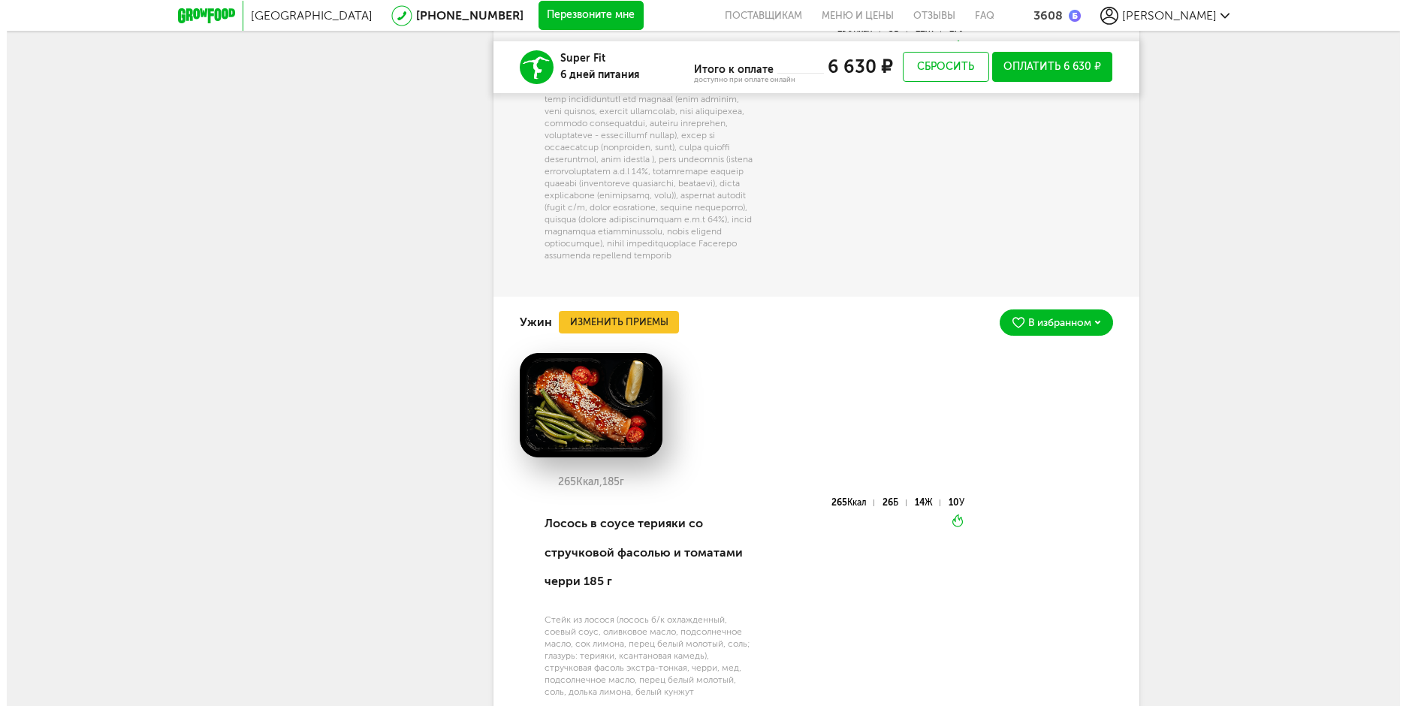
scroll to position [2733, 0]
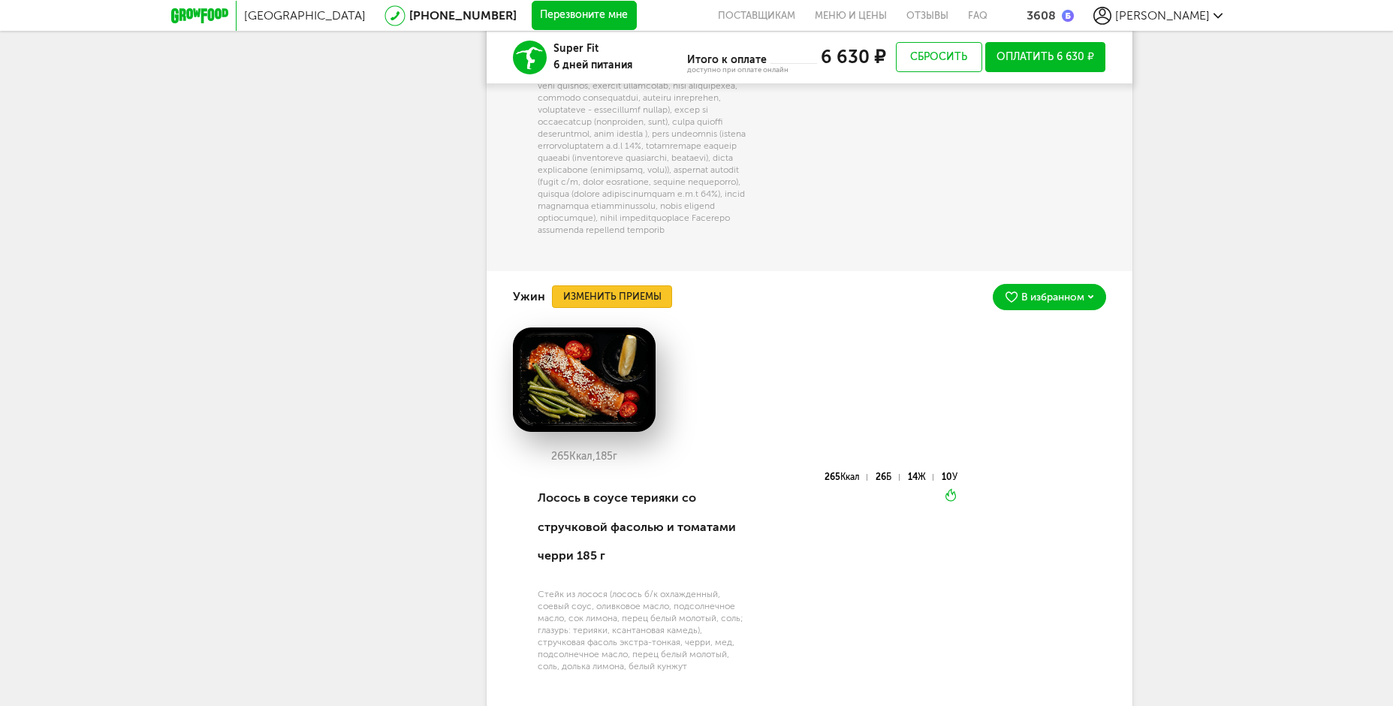
click at [643, 308] on button "Изменить приемы" at bounding box center [612, 296] width 120 height 23
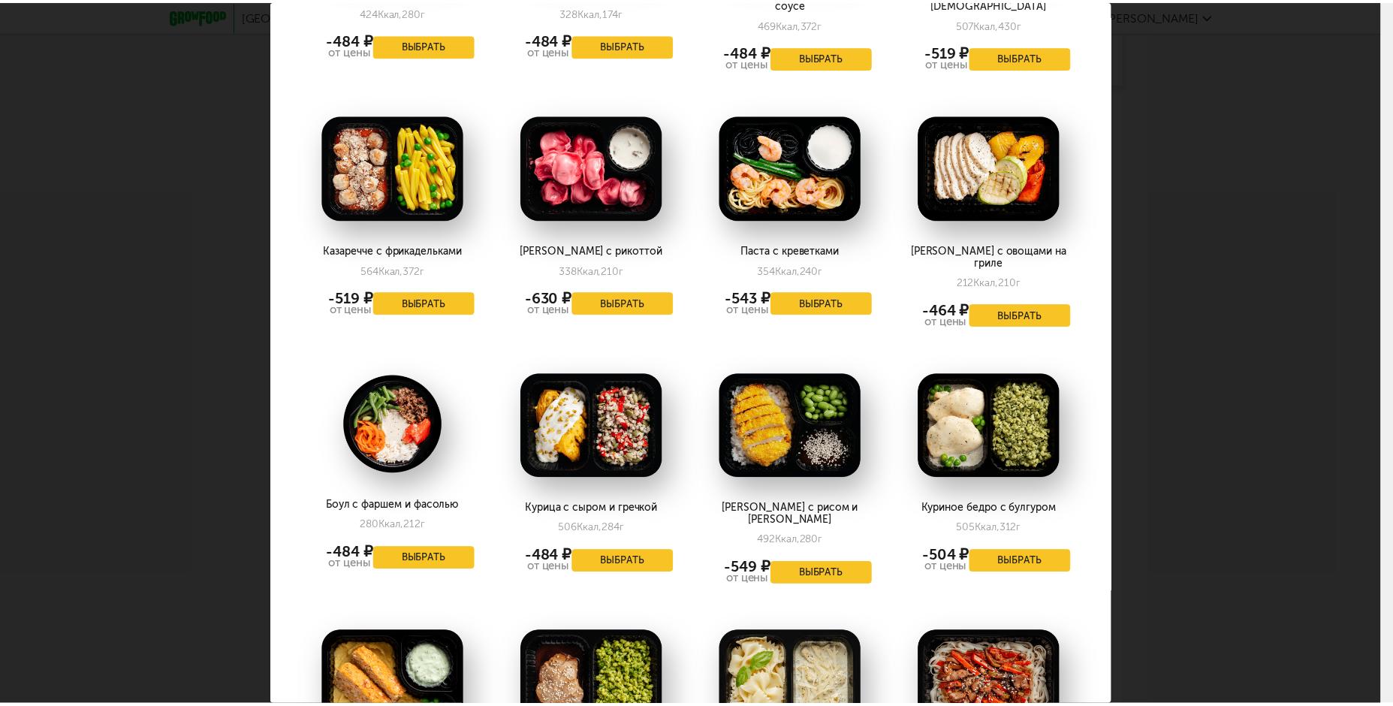
scroll to position [601, 0]
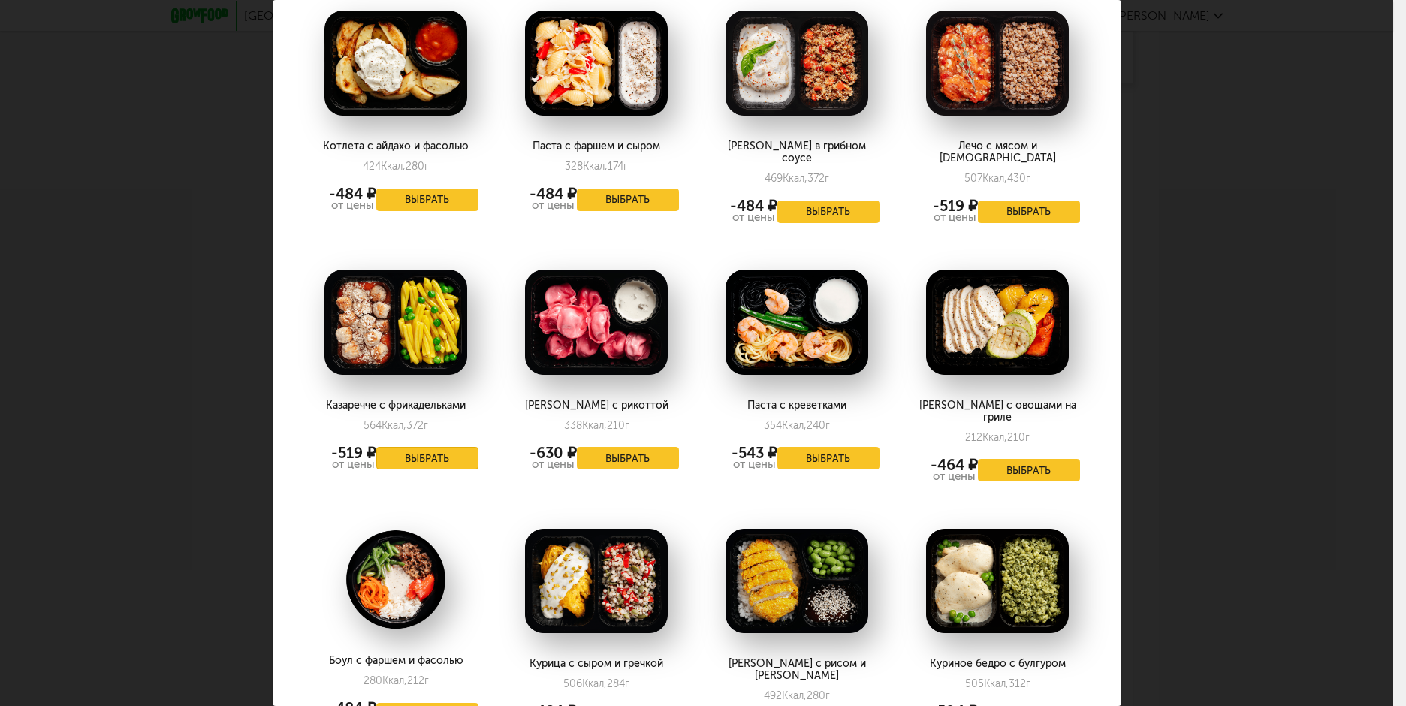
click at [442, 447] on button "Выбрать" at bounding box center [427, 458] width 102 height 23
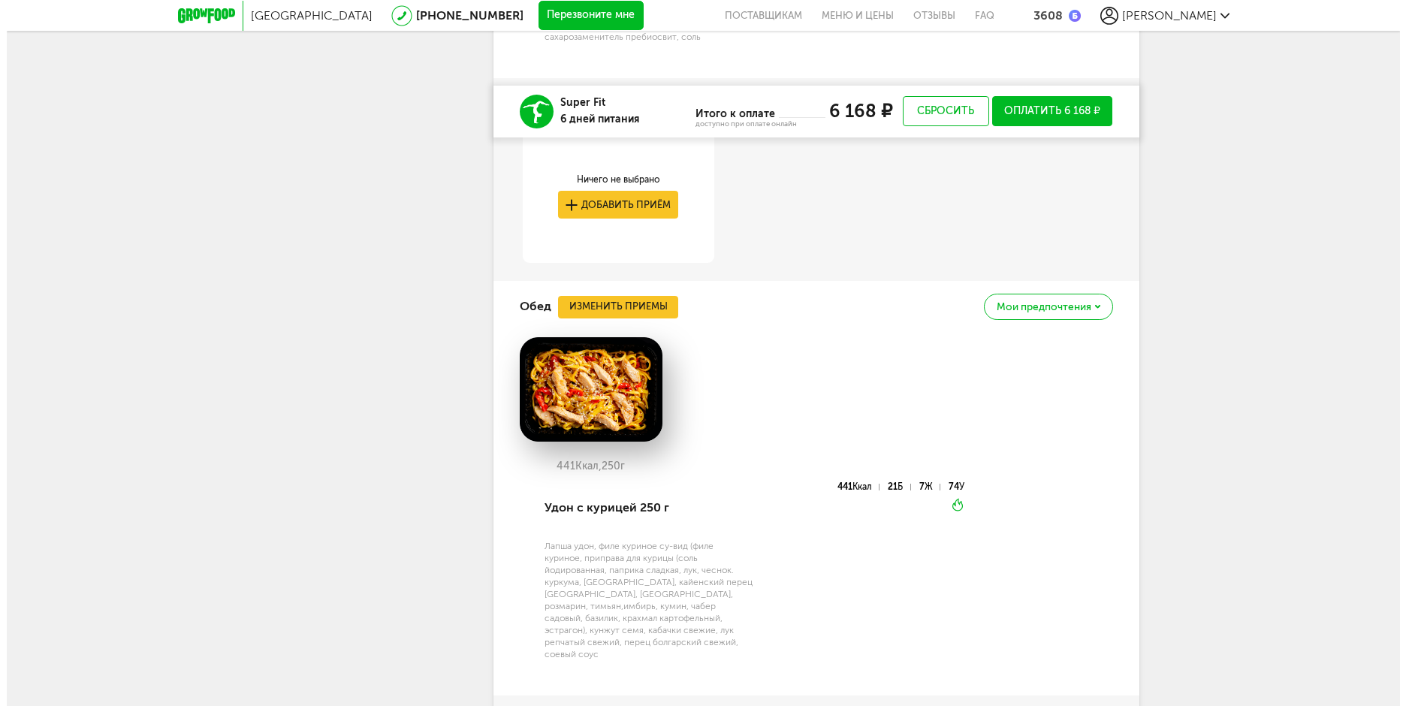
scroll to position [1833, 0]
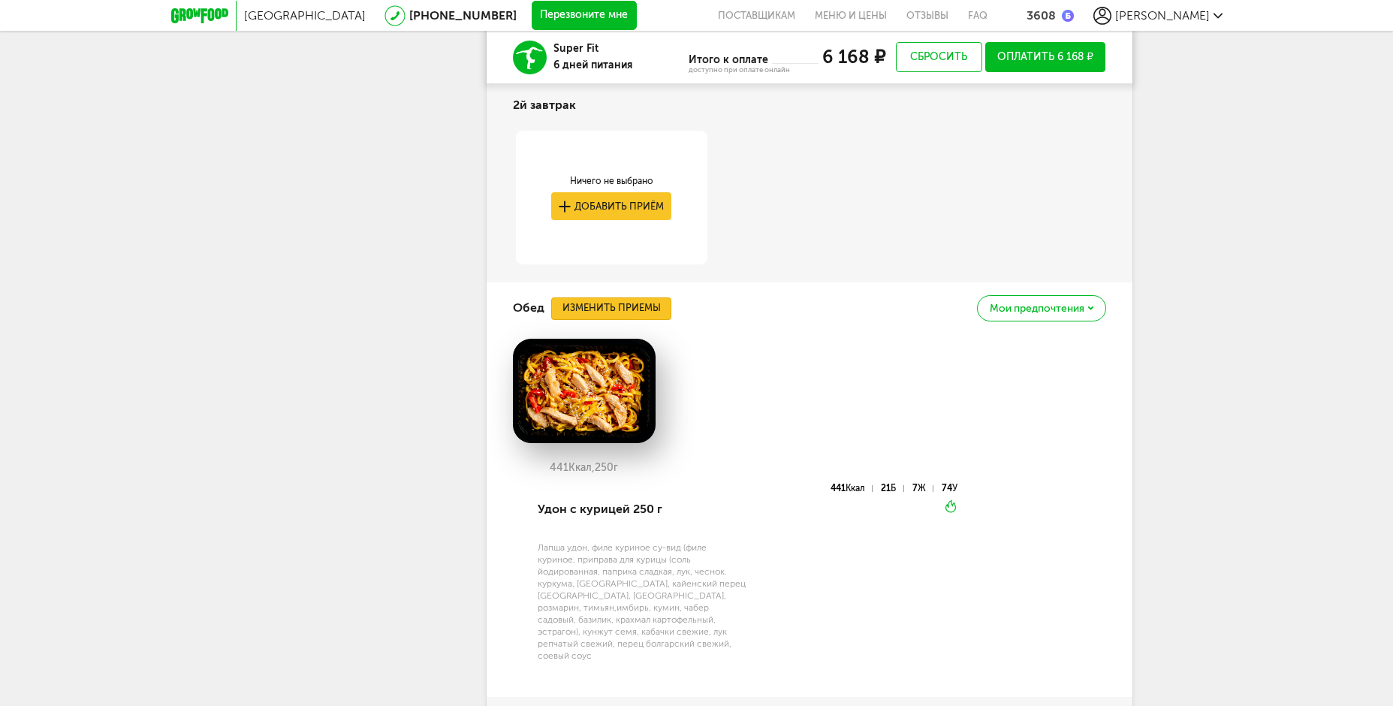
click at [637, 309] on button "Изменить приемы" at bounding box center [611, 308] width 120 height 23
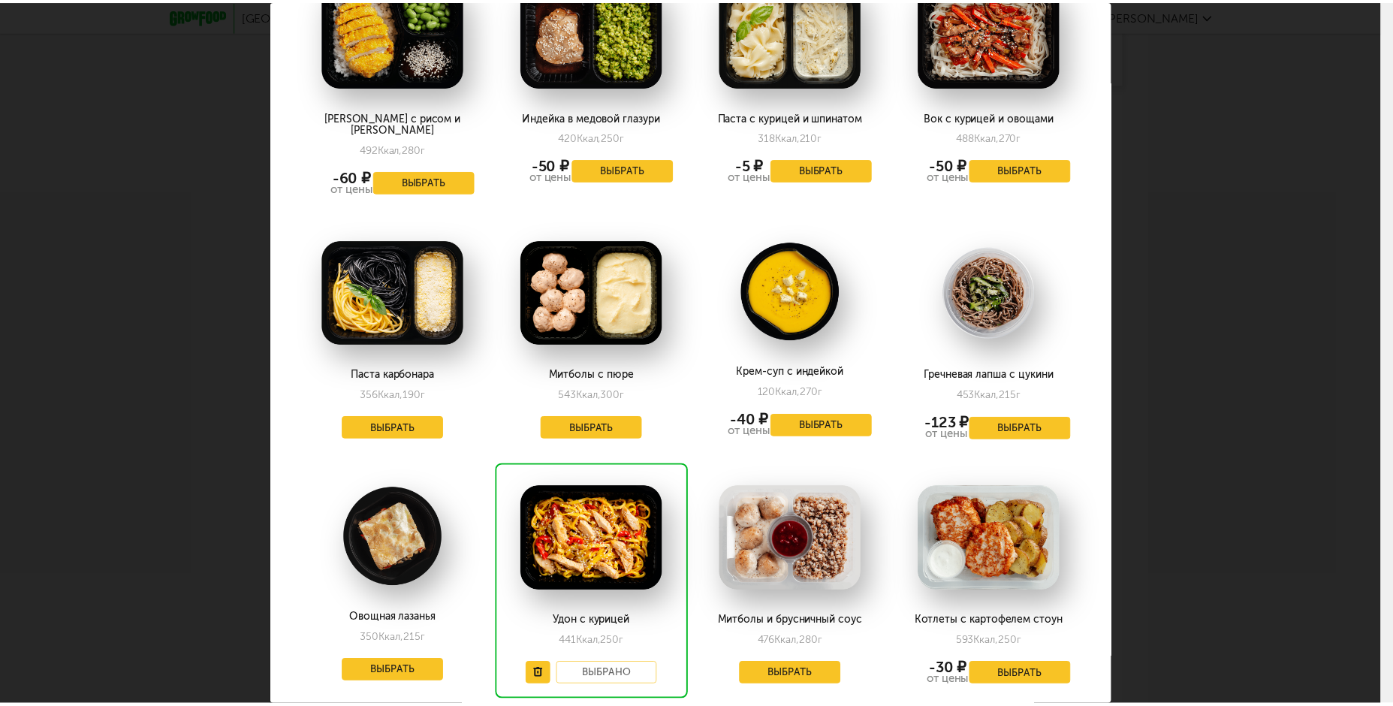
scroll to position [1577, 0]
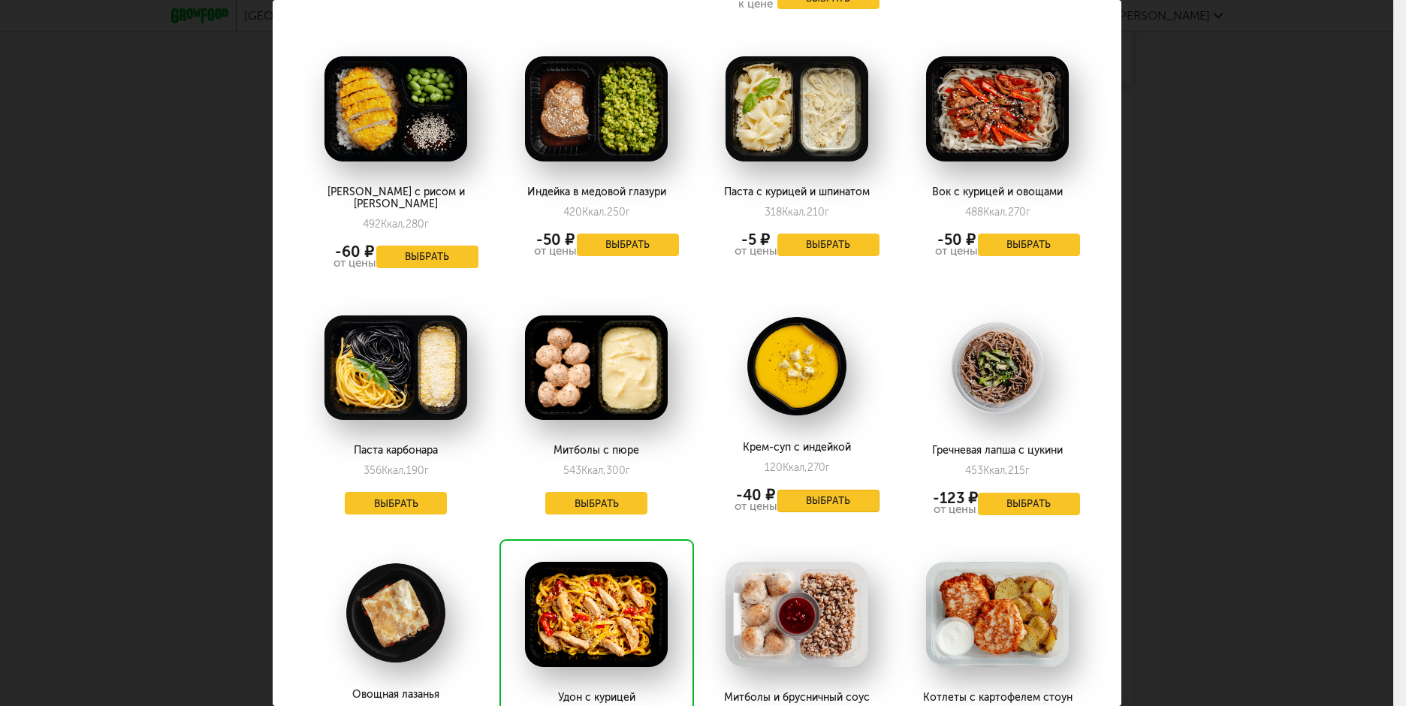
click at [831, 490] on button "Выбрать" at bounding box center [828, 501] width 102 height 23
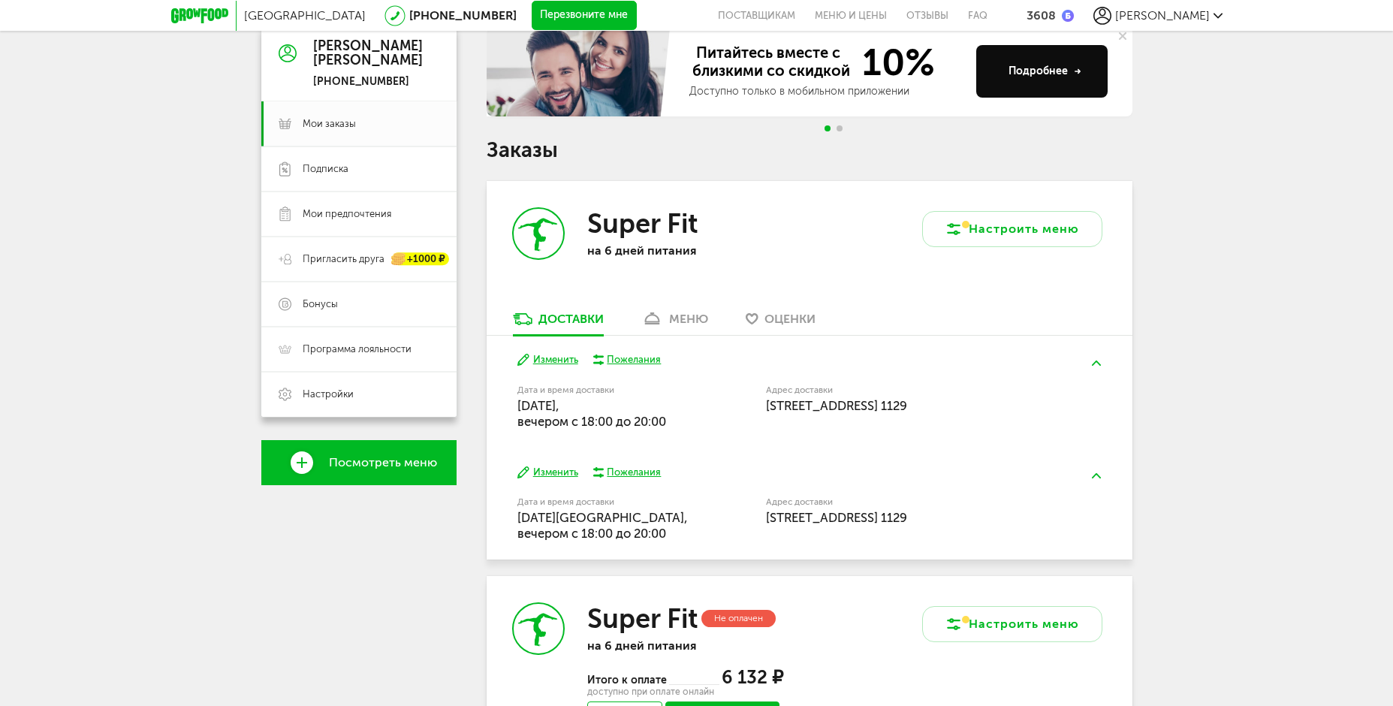
scroll to position [106, 0]
